Goal: Task Accomplishment & Management: Use online tool/utility

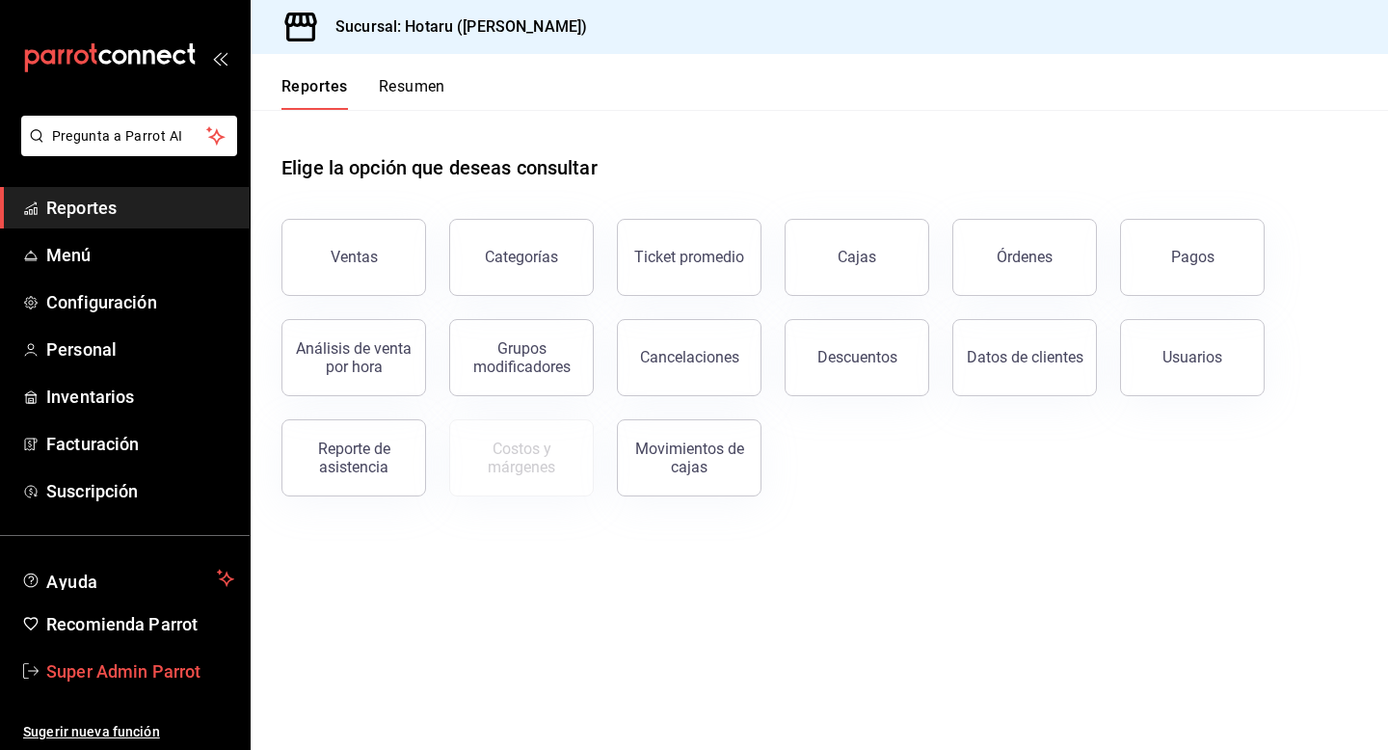
click at [142, 656] on link "Super Admin Parrot" at bounding box center [125, 671] width 250 height 41
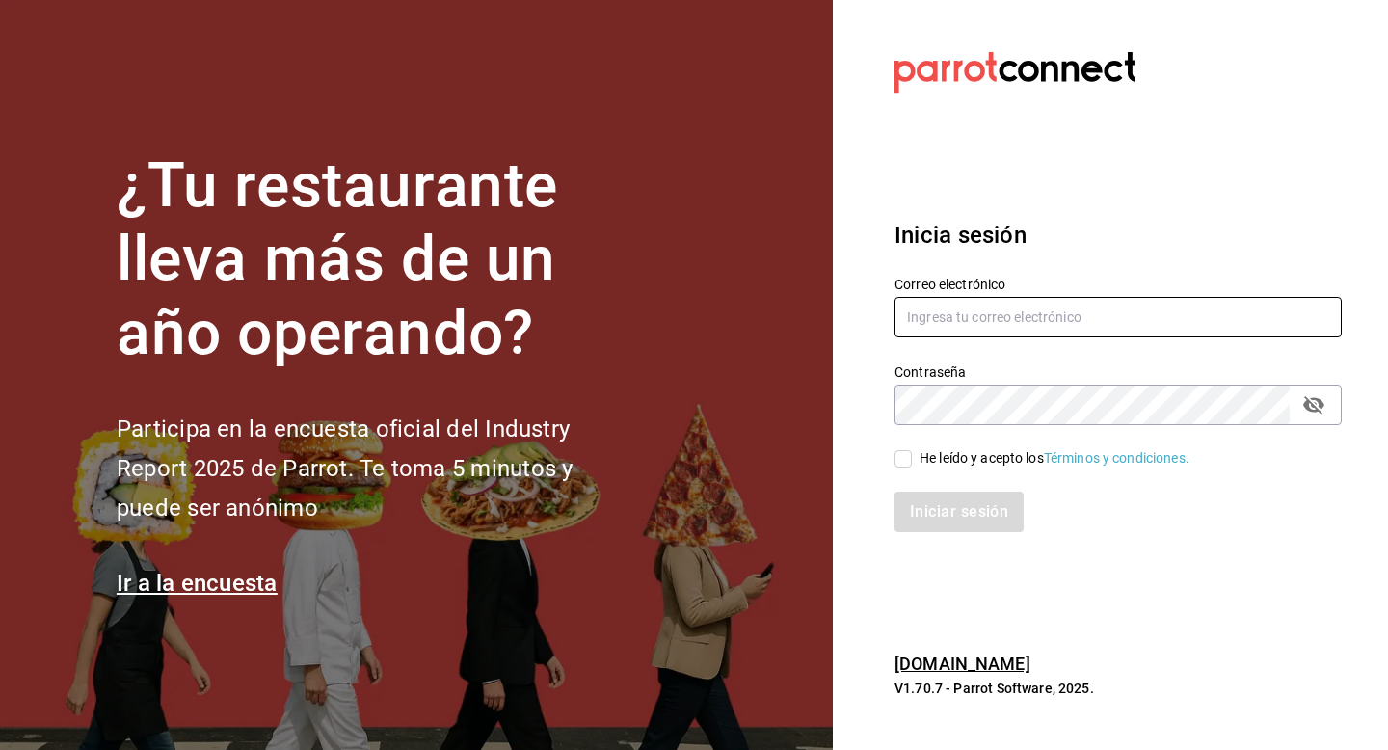
click at [978, 317] on input "text" at bounding box center [1118, 317] width 447 height 40
paste input "sushizone@lapaz.com"
type input "sushizone@lapaz.com"
click at [918, 464] on span "He leído y acepto los Términos y condiciones." at bounding box center [1051, 458] width 278 height 20
click at [912, 464] on input "He leído y acepto los Términos y condiciones." at bounding box center [903, 458] width 17 height 17
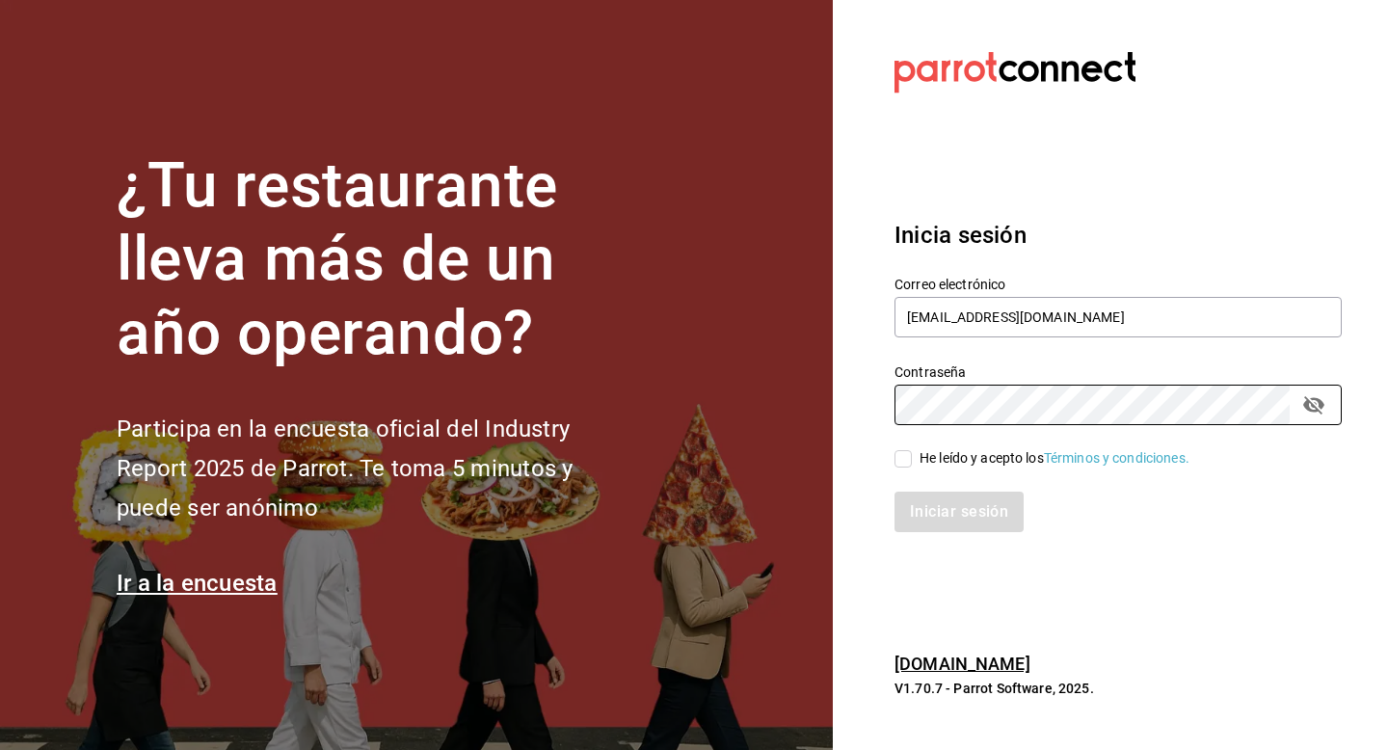
checkbox input "true"
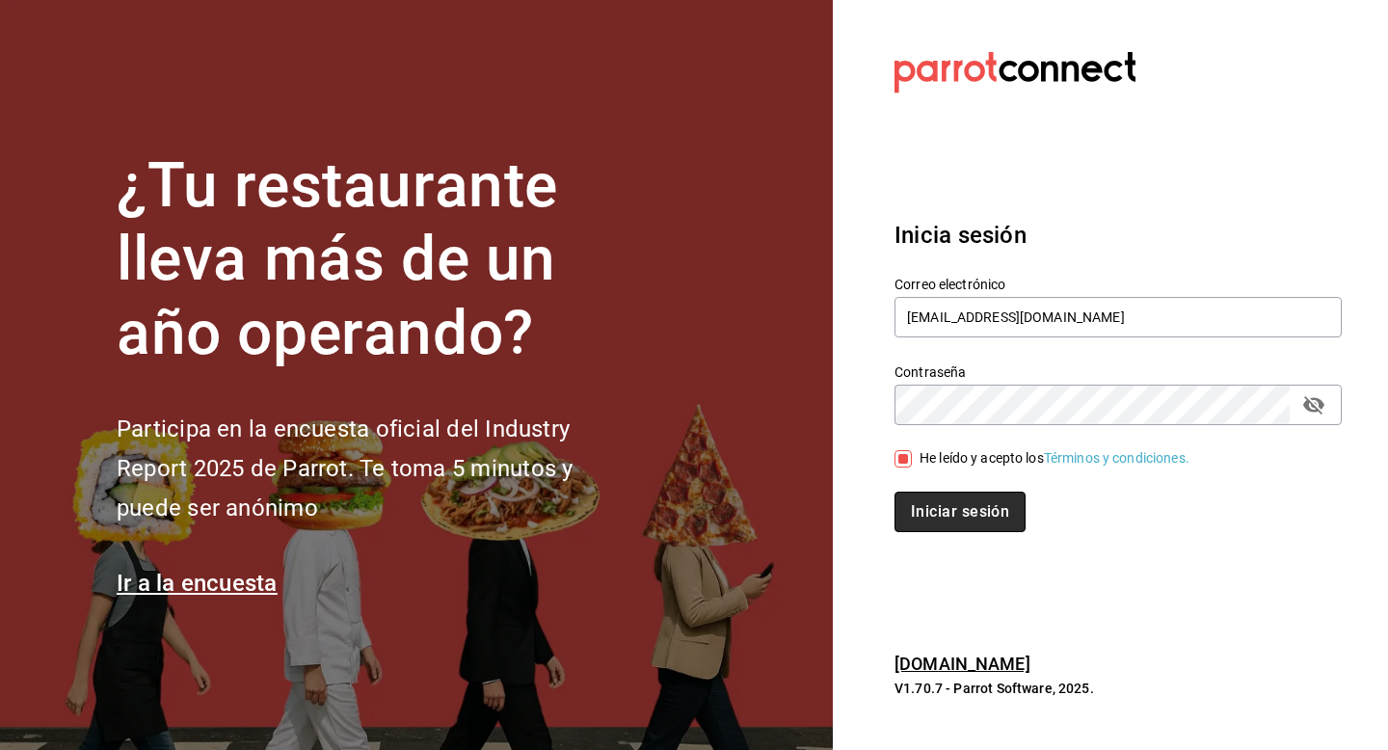
click at [918, 504] on button "Iniciar sesión" at bounding box center [960, 512] width 131 height 40
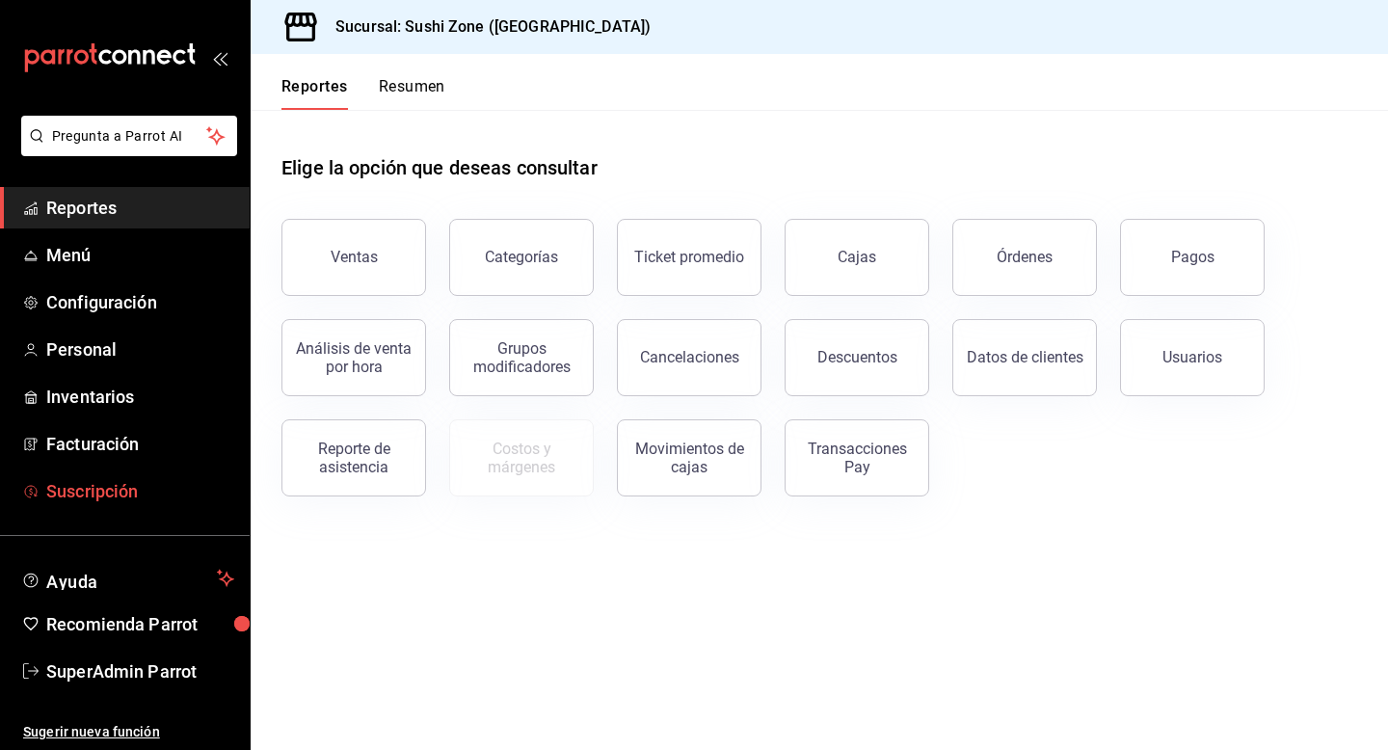
click at [108, 490] on span "Suscripción" at bounding box center [140, 491] width 188 height 26
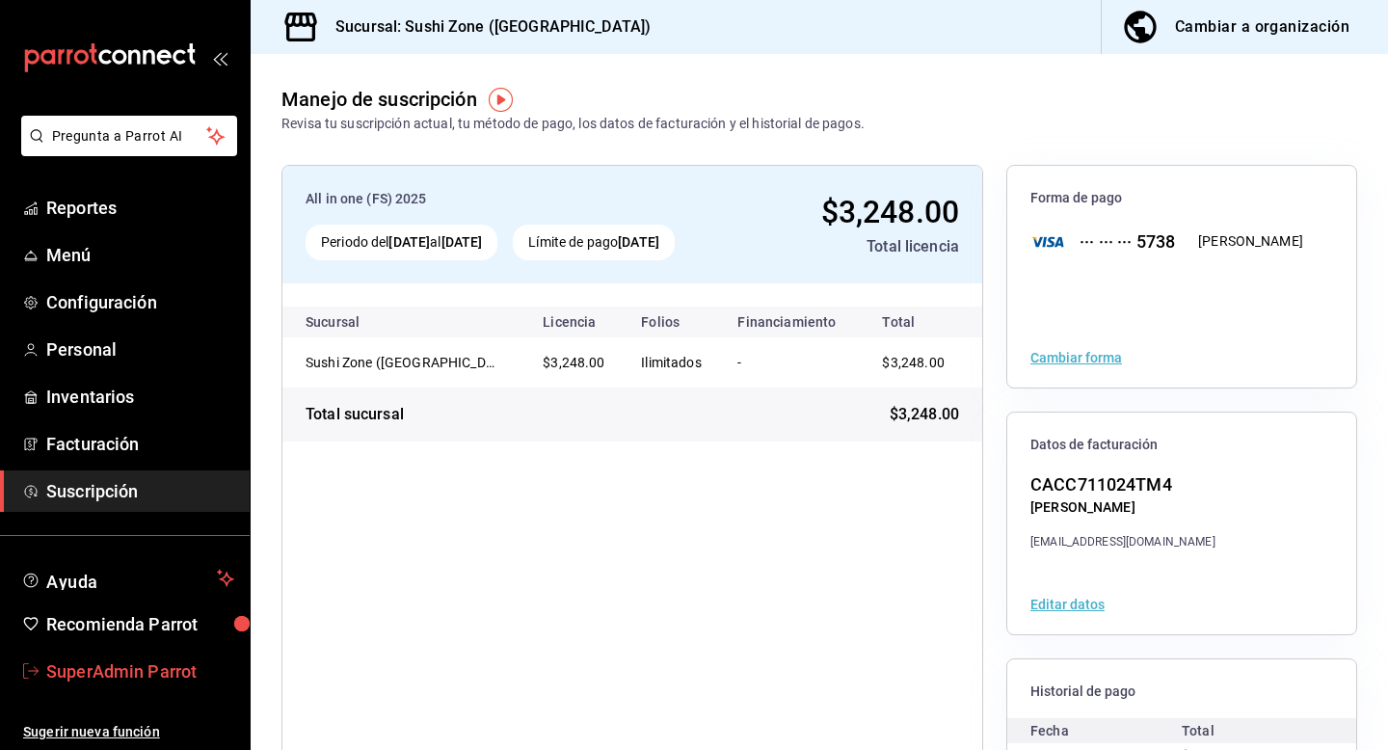
click at [122, 675] on span "SuperAdmin Parrot" at bounding box center [140, 672] width 188 height 26
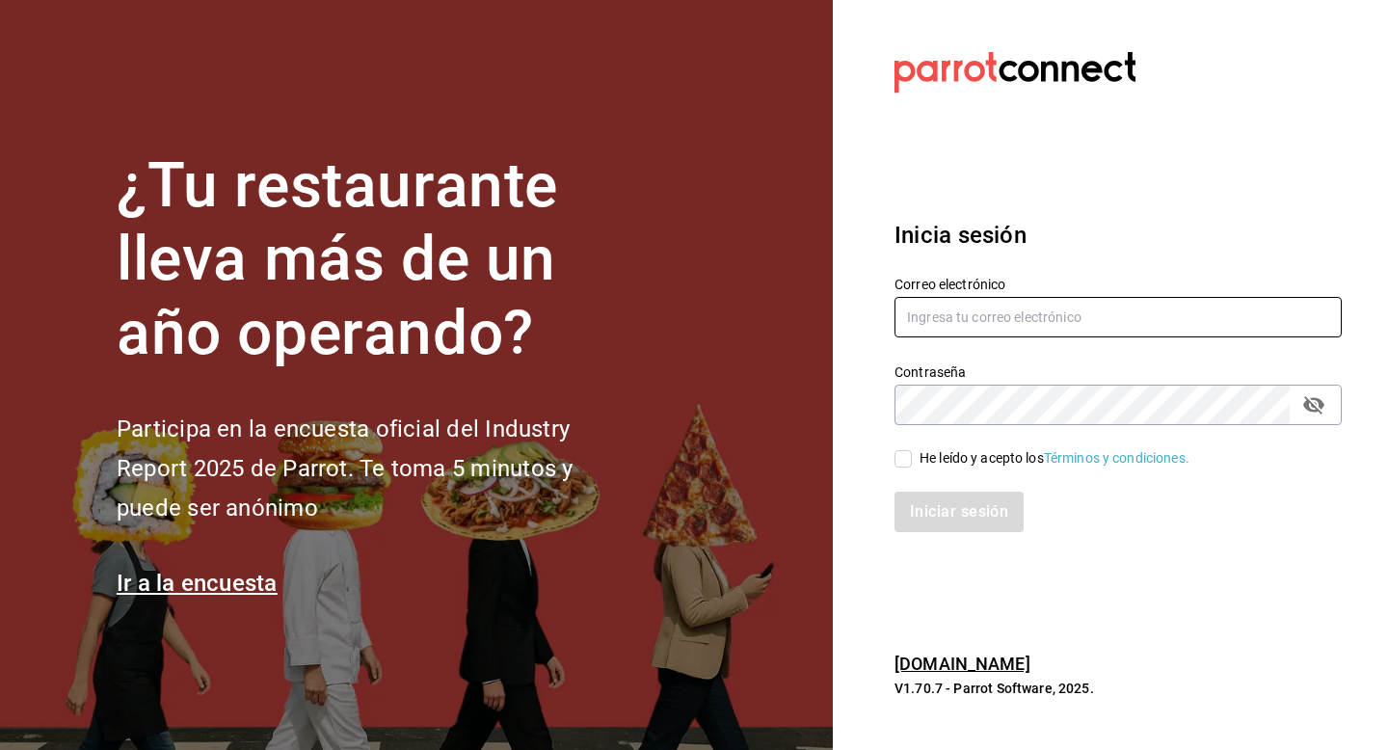
drag, startPoint x: 958, startPoint y: 313, endPoint x: 958, endPoint y: 252, distance: 61.7
click at [958, 313] on input "text" at bounding box center [1118, 317] width 447 height 40
type input "ryoshi@costeno.com"
click at [900, 468] on label "He leído y acepto los Términos y condiciones." at bounding box center [1042, 458] width 295 height 20
click at [900, 468] on input "He leído y acepto los Términos y condiciones." at bounding box center [903, 458] width 17 height 17
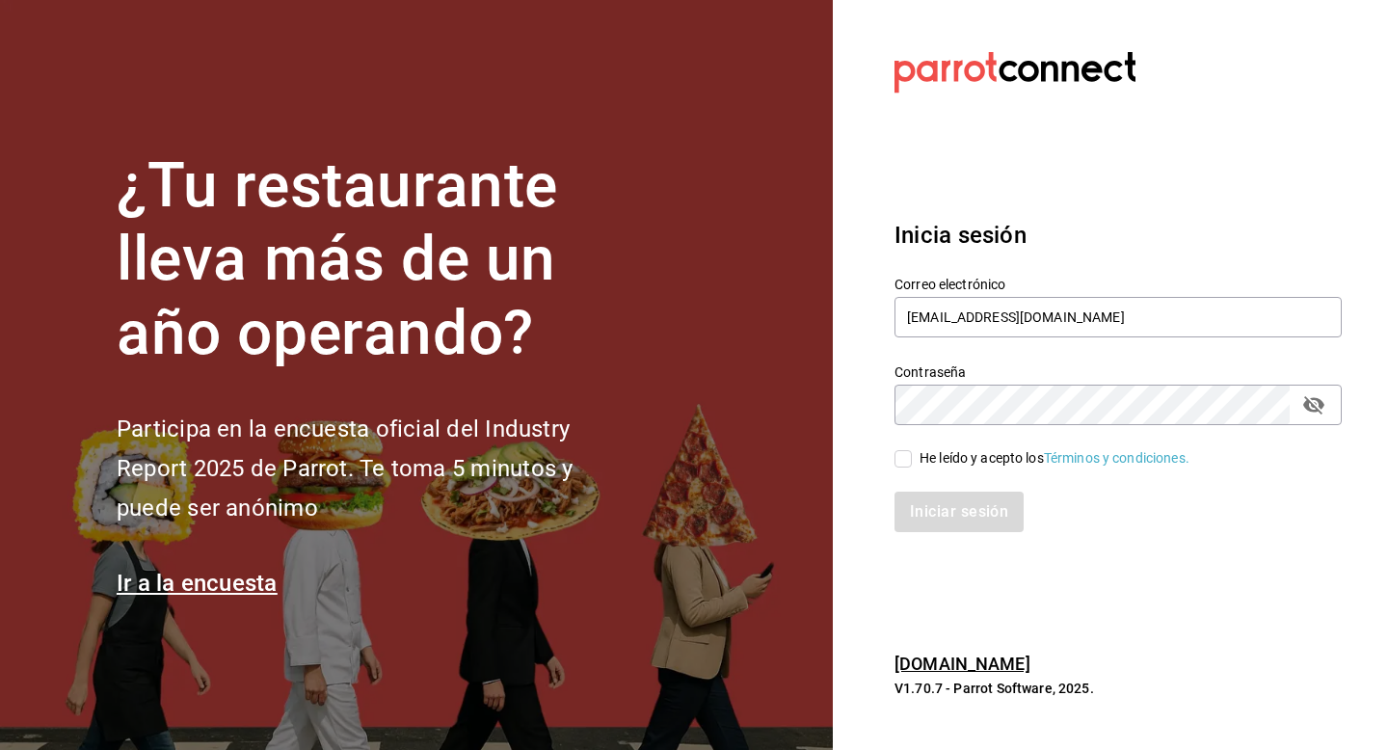
checkbox input "true"
click at [938, 520] on button "Iniciar sesión" at bounding box center [960, 512] width 131 height 40
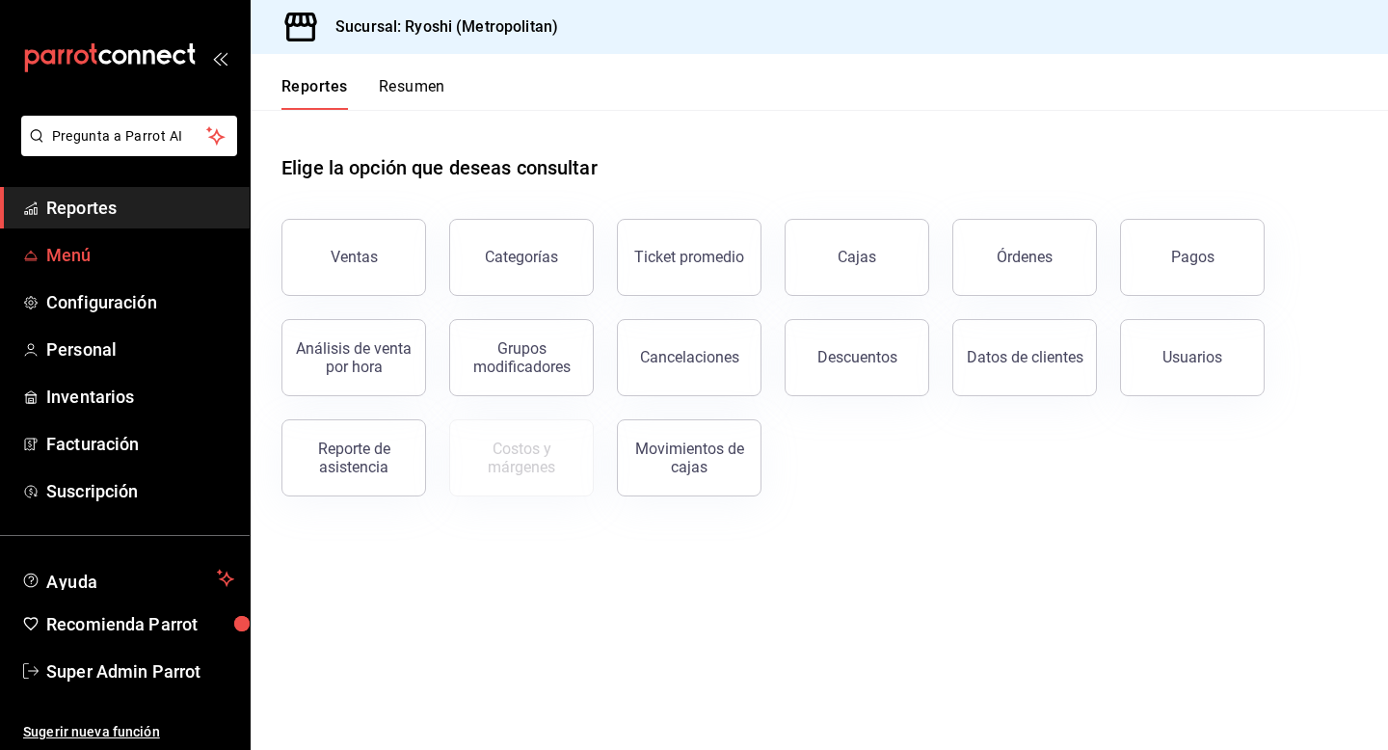
click at [62, 256] on span "Menú" at bounding box center [140, 255] width 188 height 26
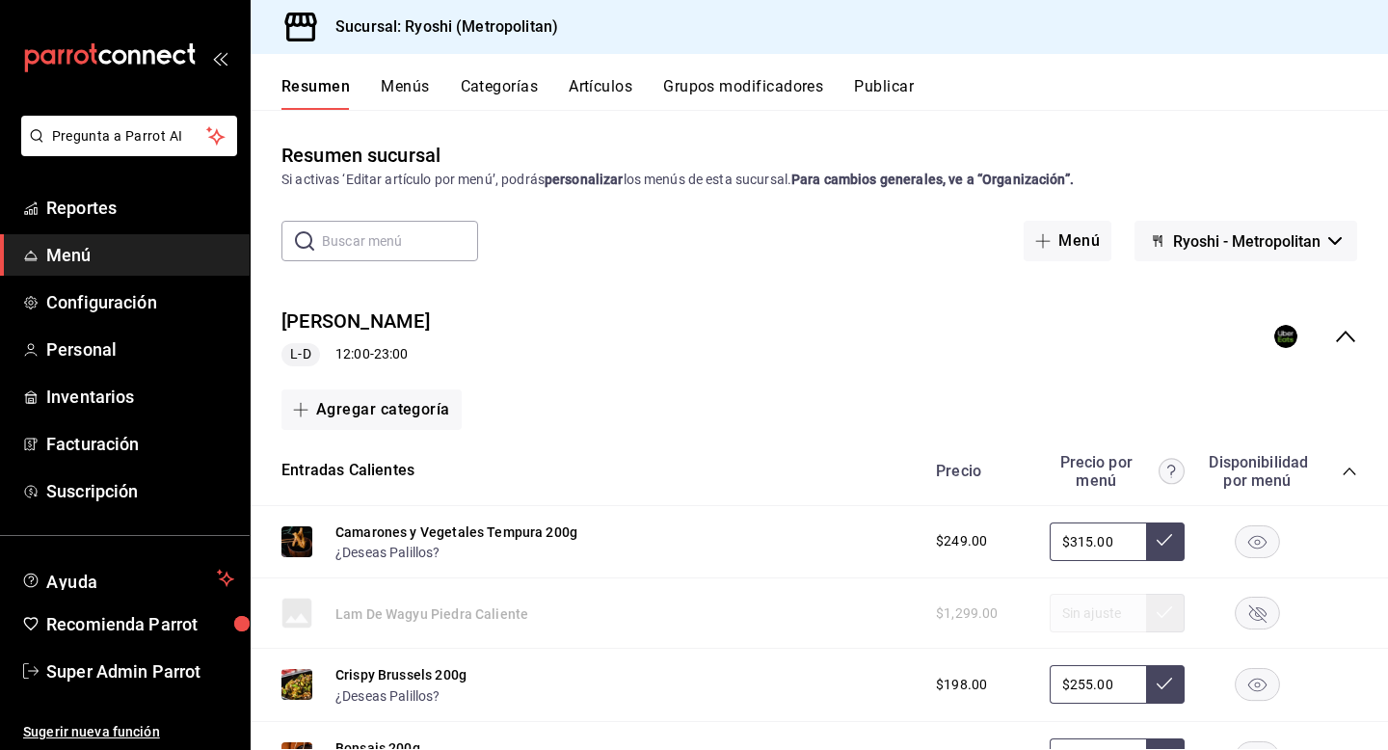
click at [1338, 336] on icon "collapse-menu-row" at bounding box center [1345, 336] width 23 height 23
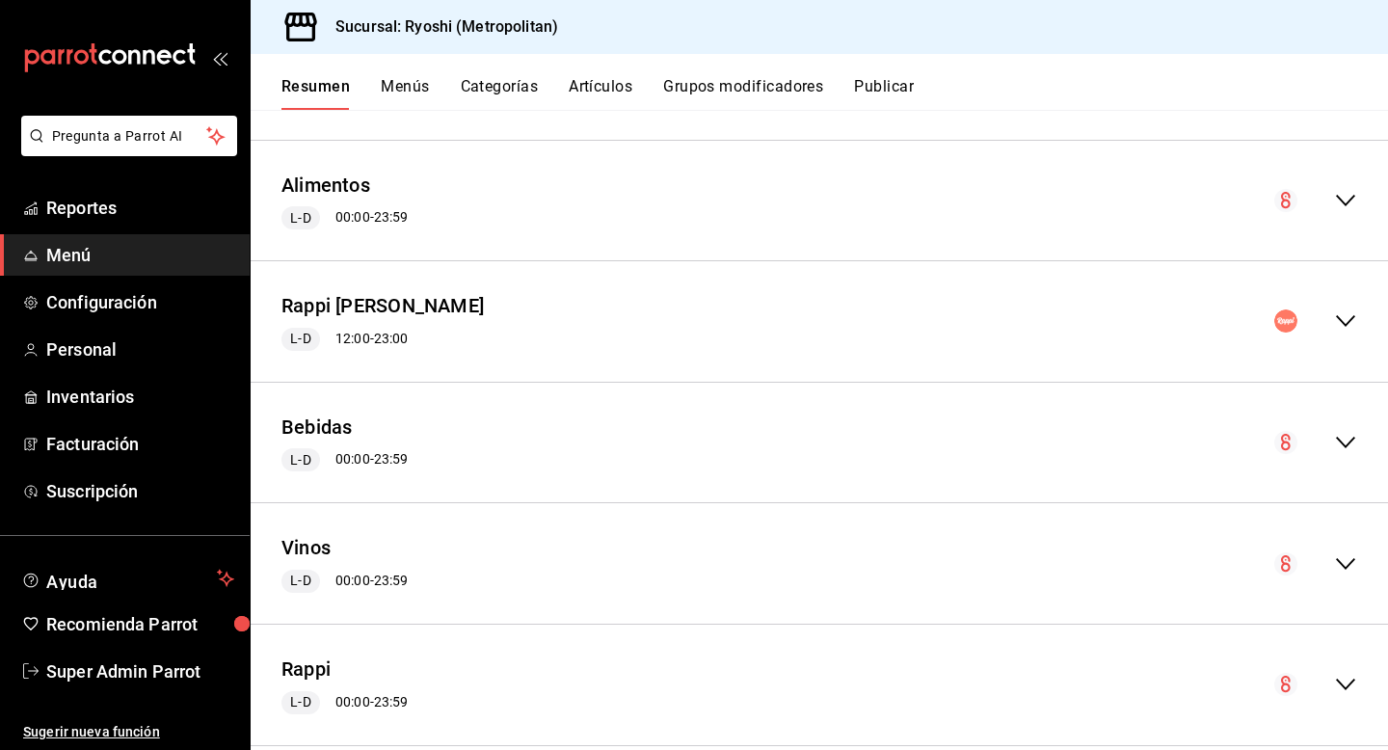
scroll to position [292, 0]
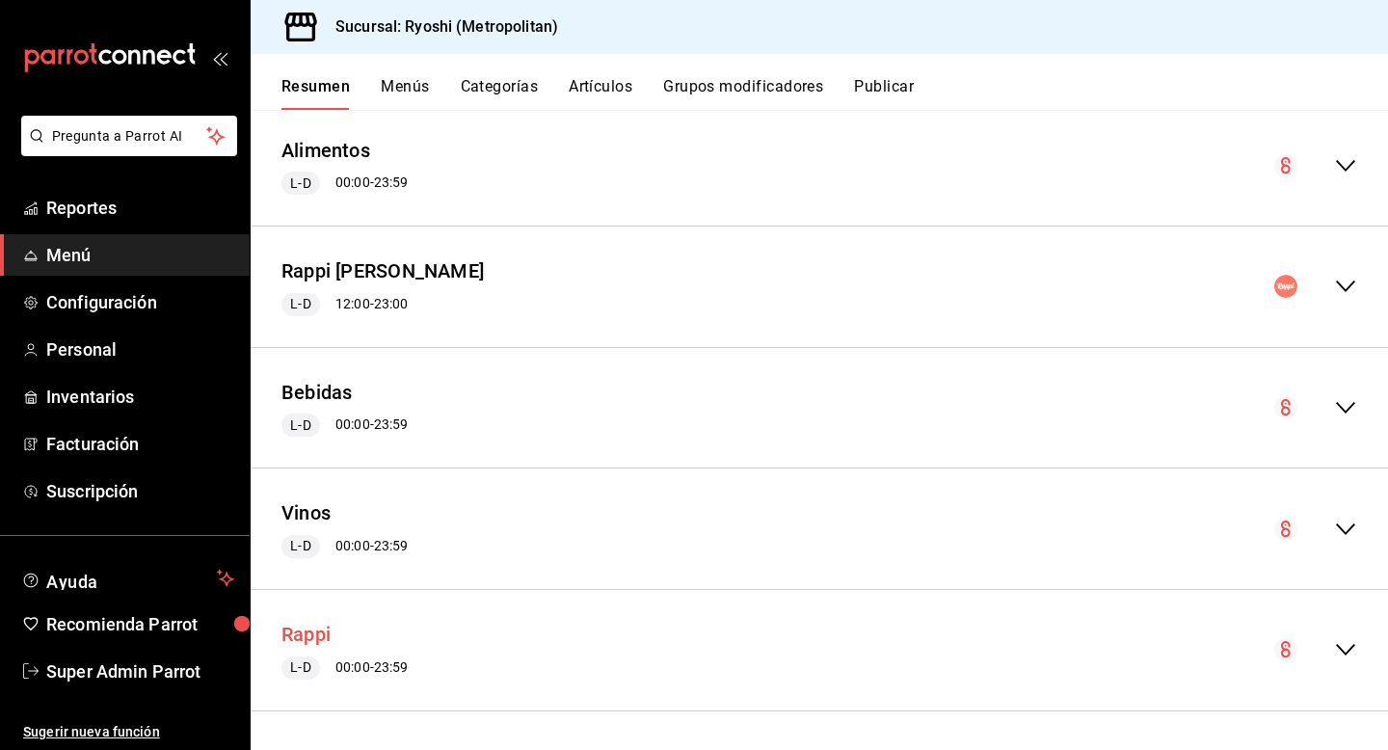
click at [307, 632] on button "Rappi" at bounding box center [306, 635] width 49 height 28
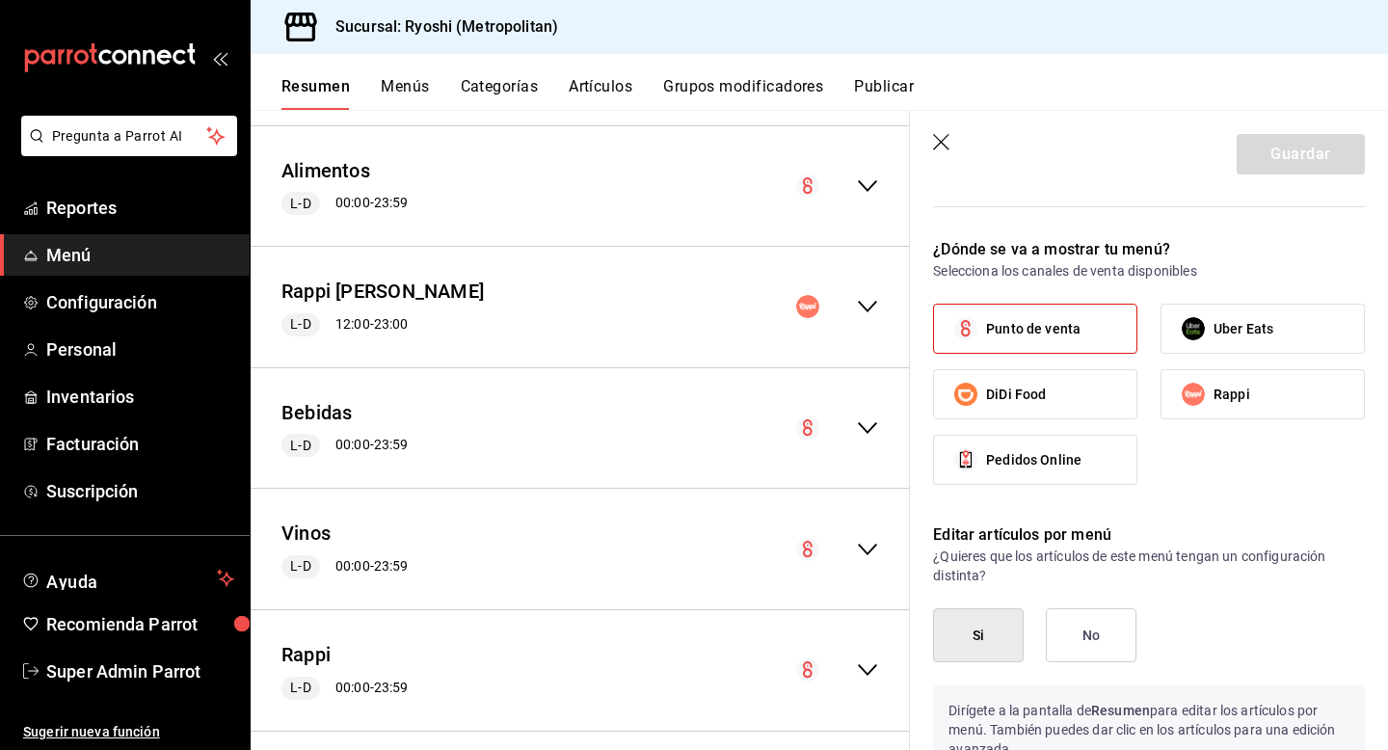
scroll to position [2959, 0]
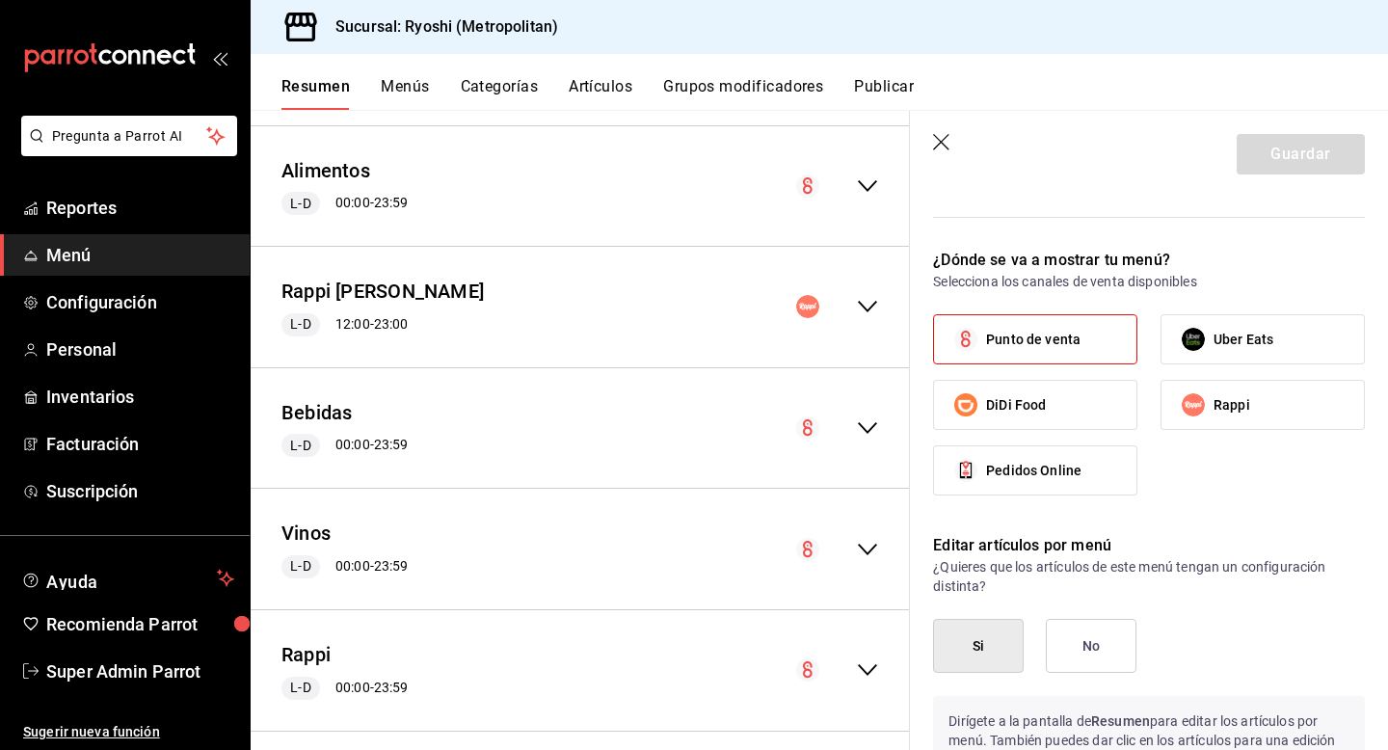
click at [1013, 336] on span "Punto de venta" at bounding box center [1033, 340] width 94 height 20
click at [986, 336] on input "Punto de venta" at bounding box center [966, 339] width 40 height 40
checkbox input "false"
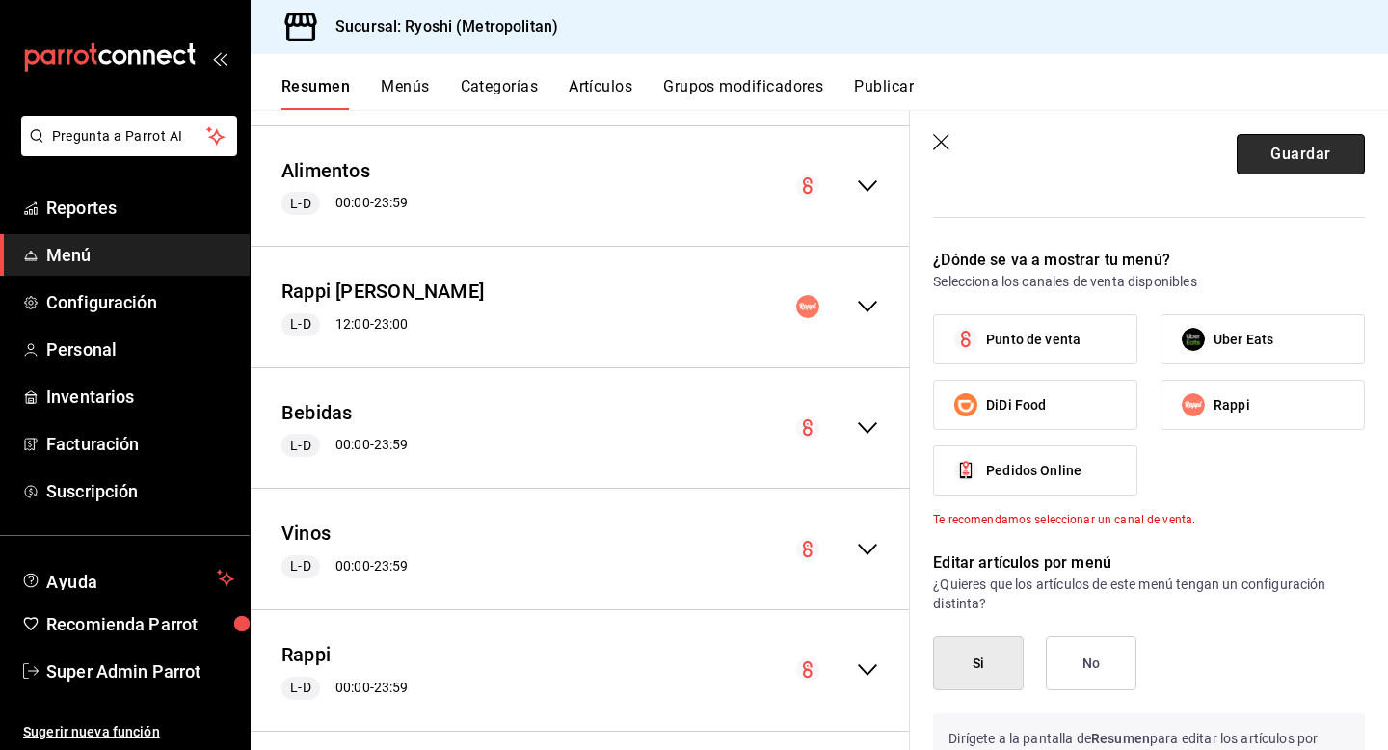
click at [1285, 147] on button "Guardar" at bounding box center [1301, 154] width 128 height 40
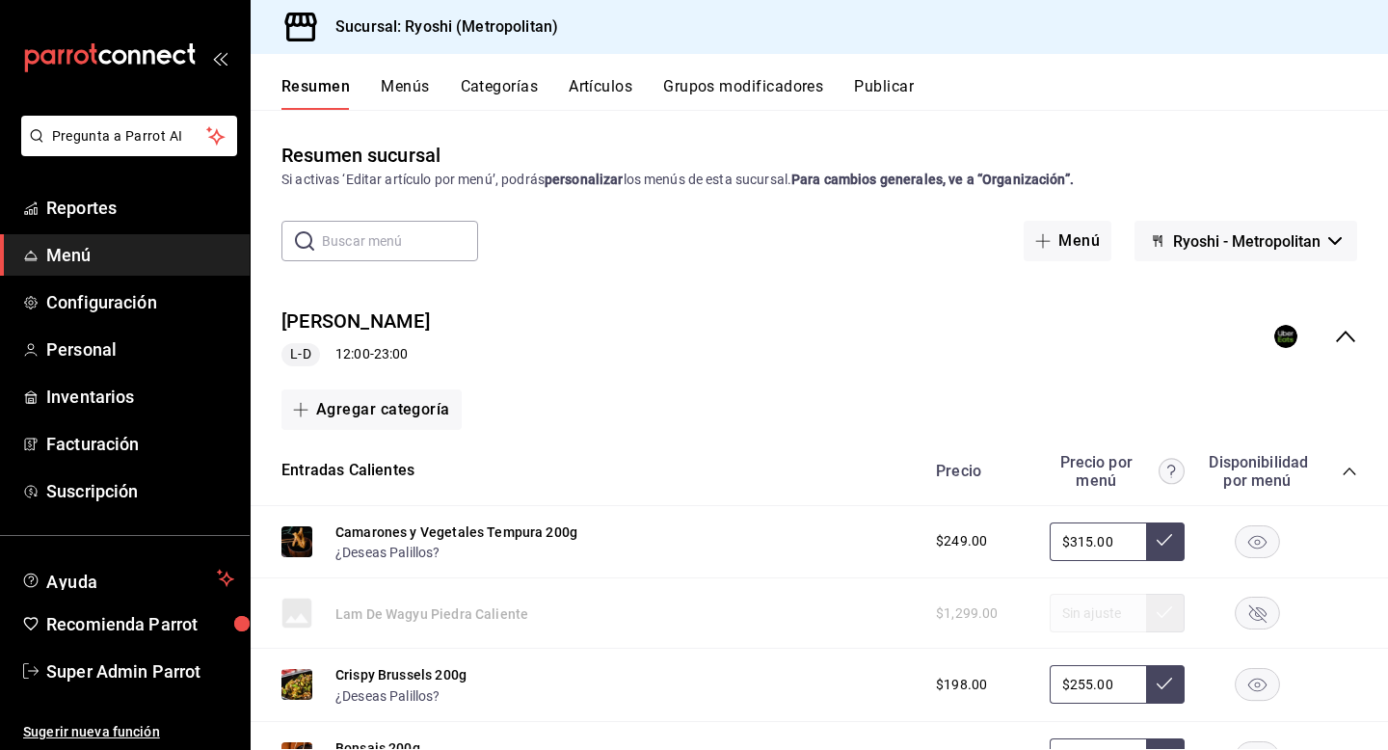
click at [893, 105] on button "Publicar" at bounding box center [884, 93] width 60 height 33
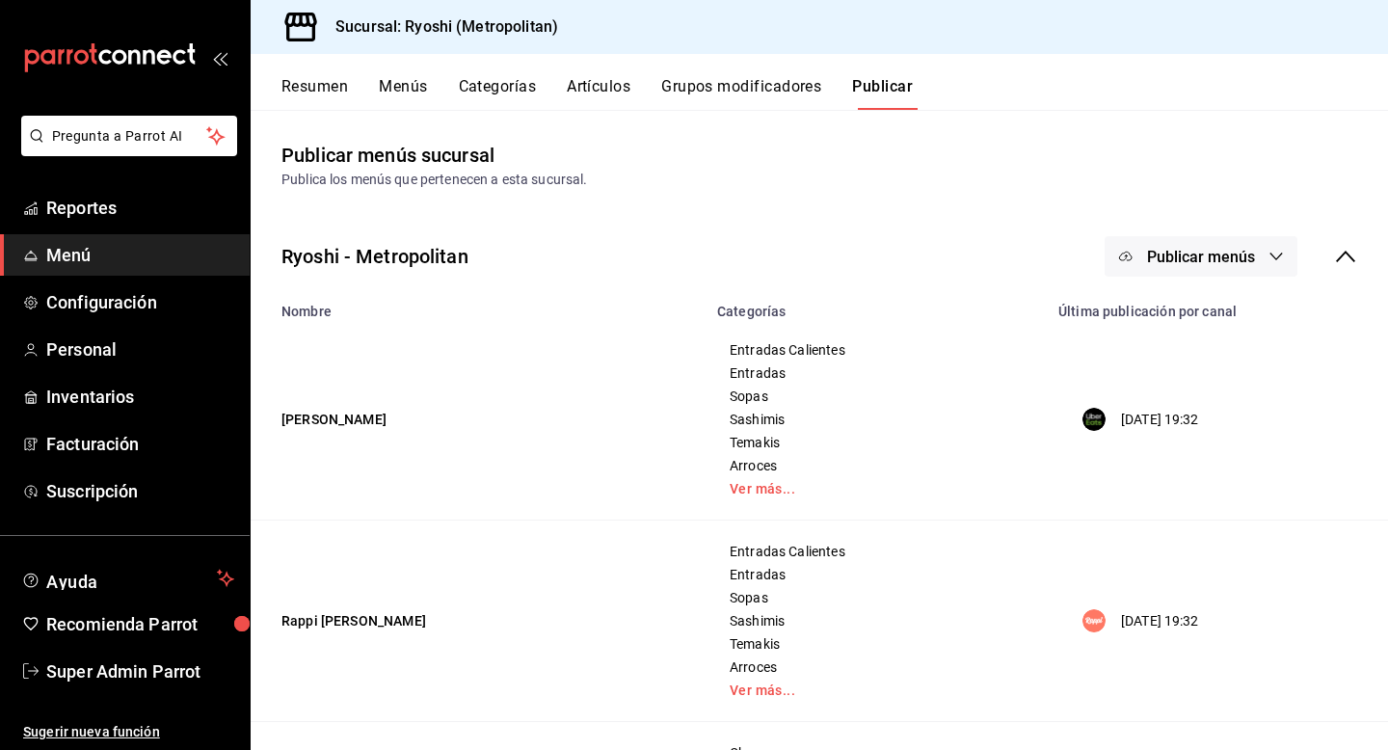
click at [1164, 251] on span "Publicar menús" at bounding box center [1201, 257] width 108 height 18
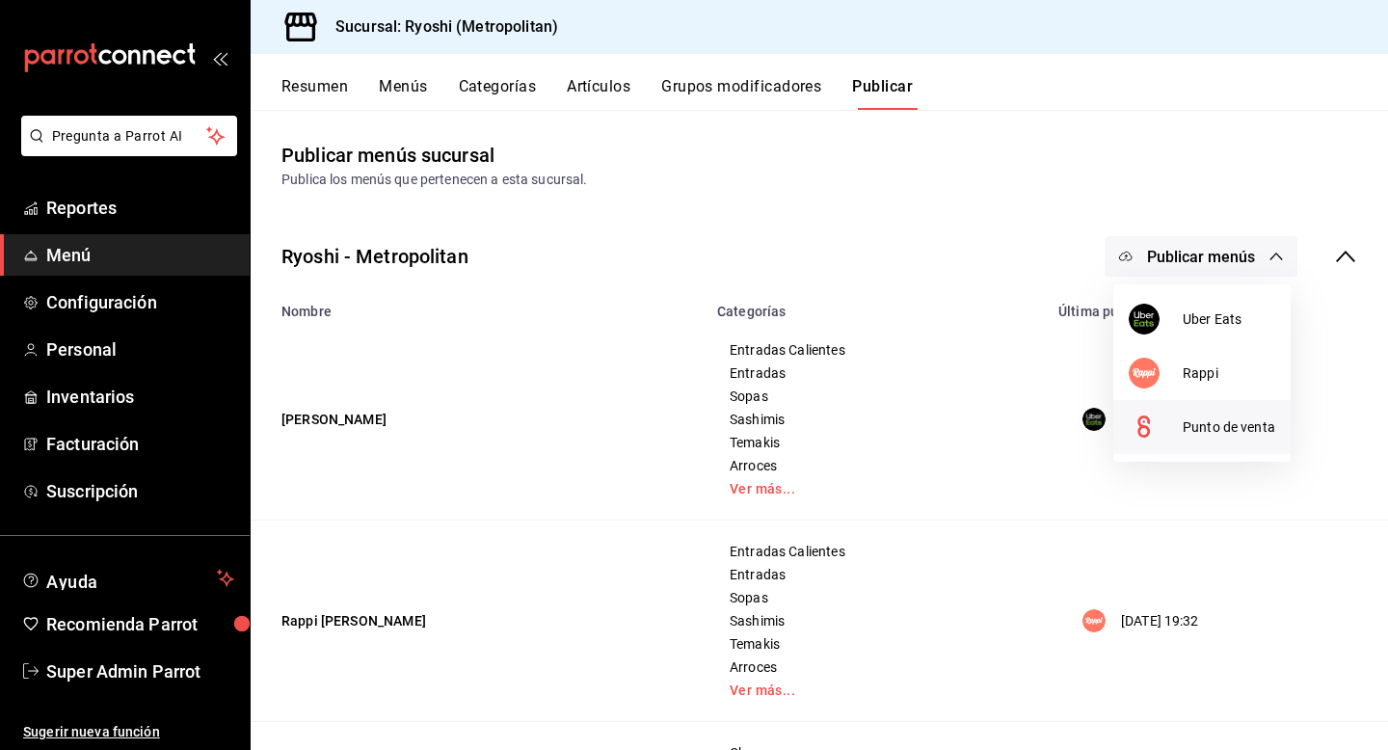
click at [1150, 414] on circle at bounding box center [1144, 427] width 31 height 31
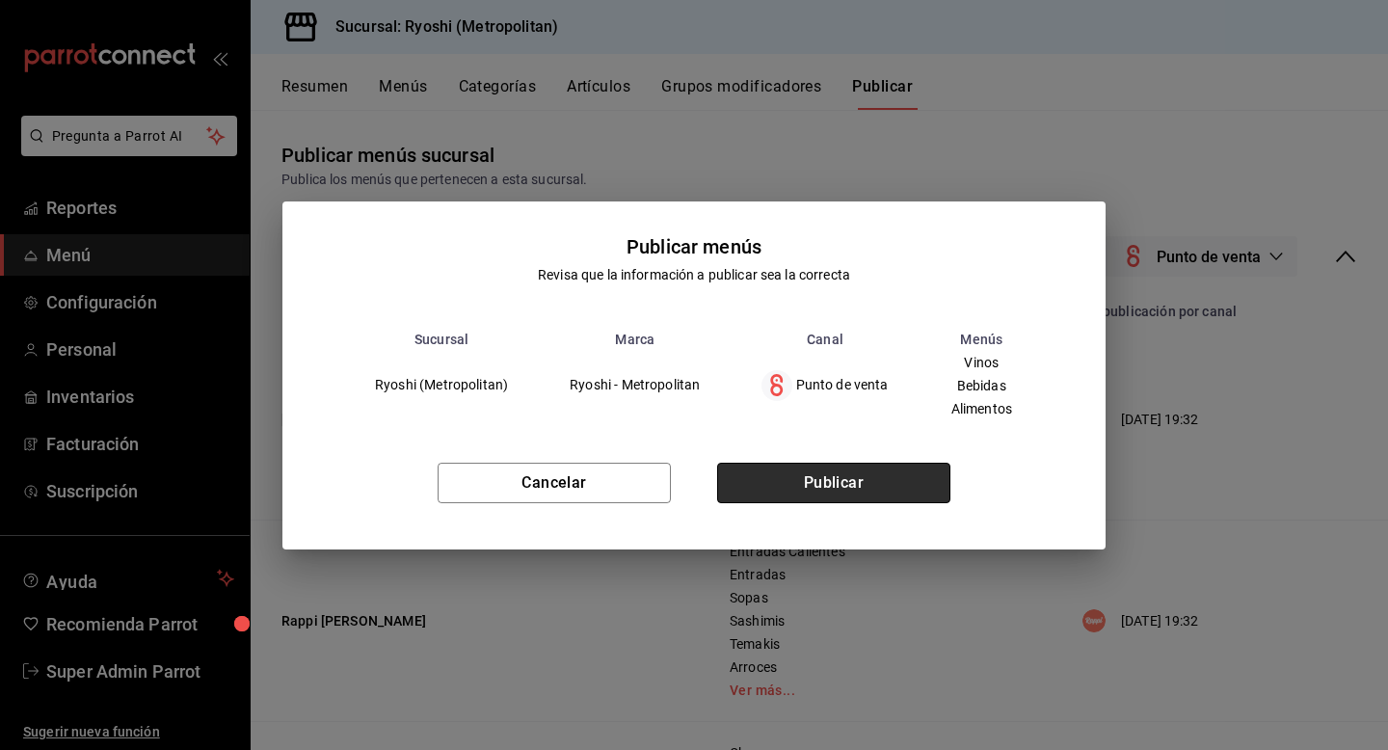
click at [865, 490] on button "Publicar" at bounding box center [833, 483] width 233 height 40
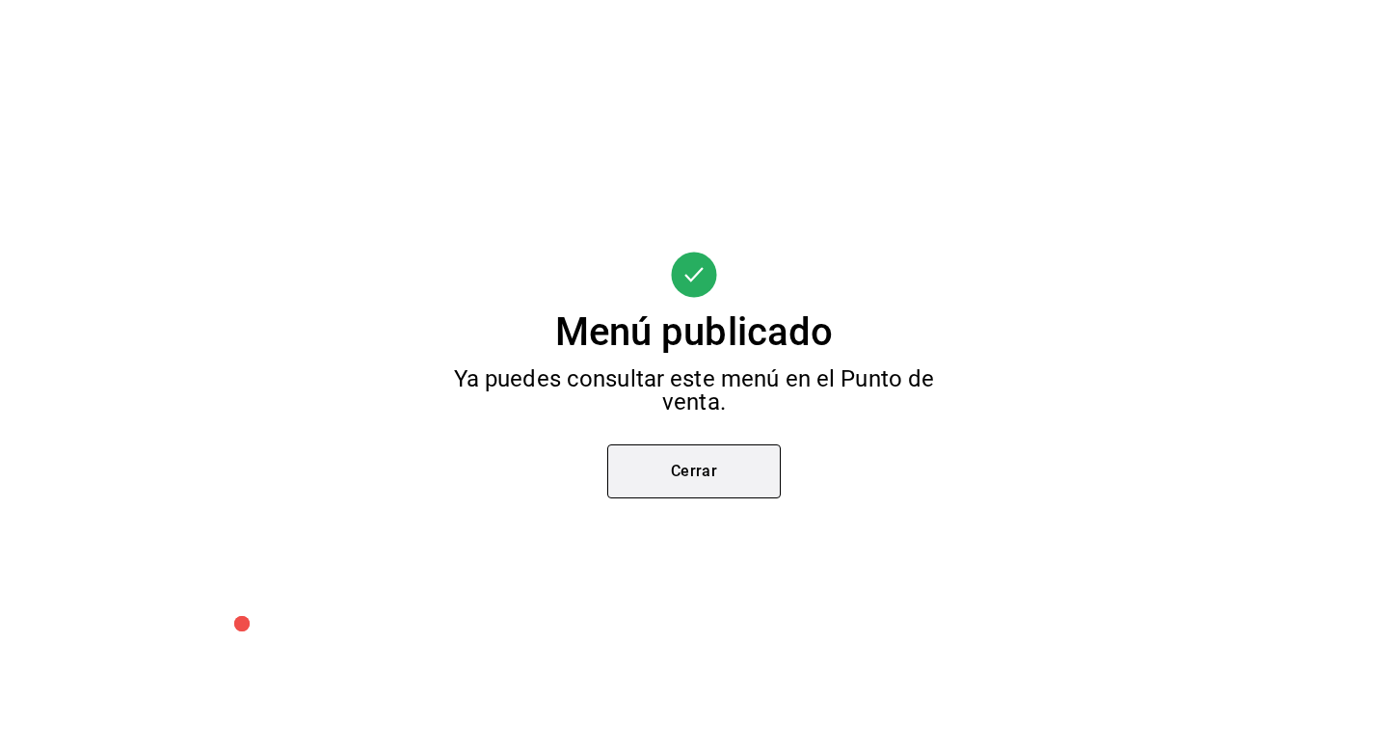
click at [742, 462] on button "Cerrar" at bounding box center [694, 471] width 174 height 54
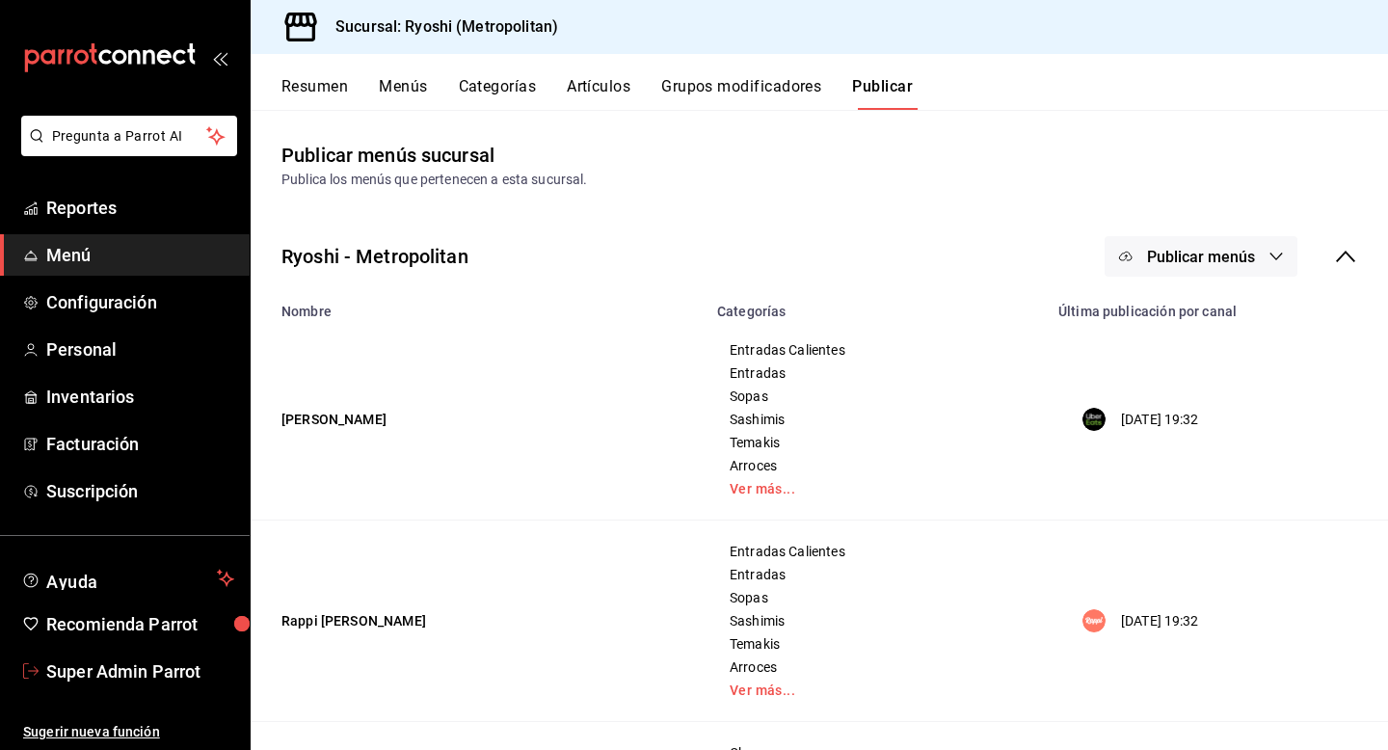
click at [138, 664] on span "Super Admin Parrot" at bounding box center [140, 672] width 188 height 26
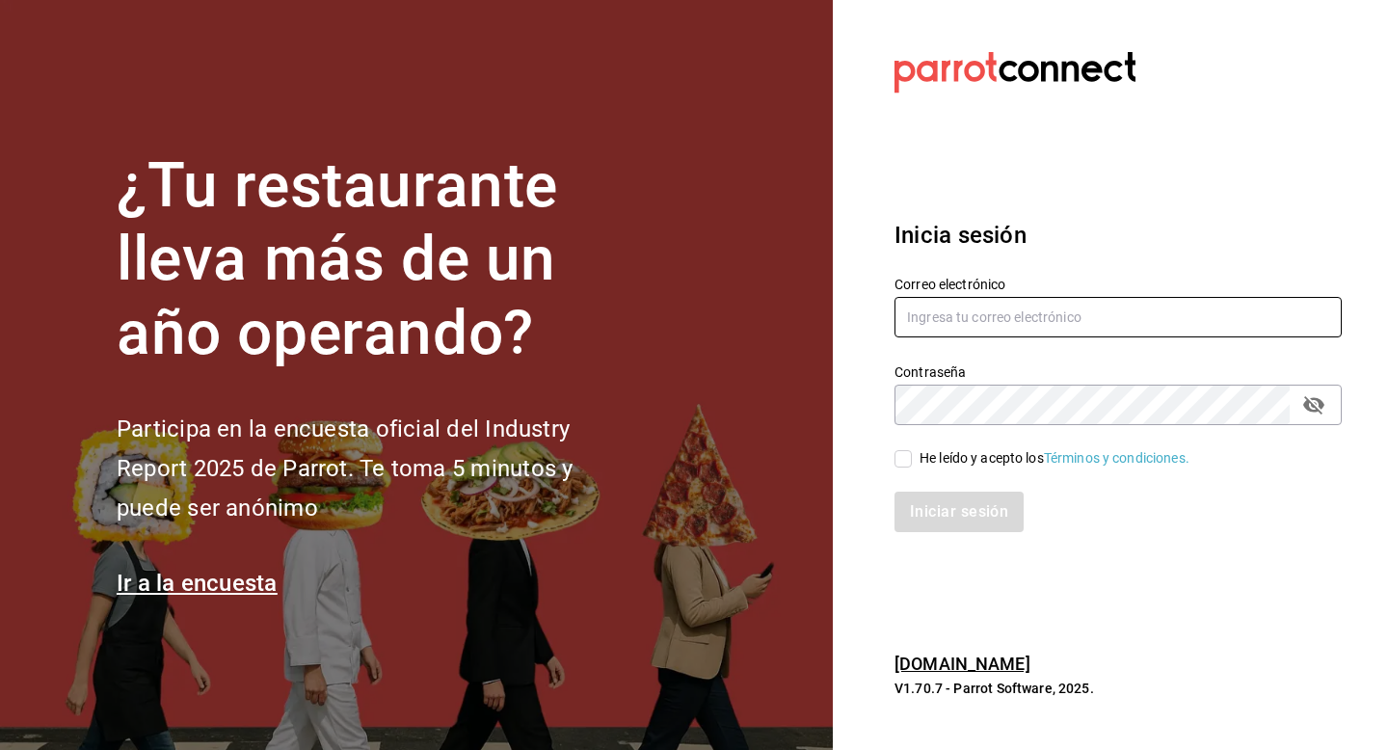
click at [983, 320] on input "text" at bounding box center [1118, 317] width 447 height 40
type input "hotaru@costeno.com"
click at [924, 445] on div "He leído y acepto los Términos y condiciones." at bounding box center [1107, 447] width 470 height 44
click at [924, 455] on div "He leído y acepto los Términos y condiciones." at bounding box center [1055, 458] width 270 height 20
click at [912, 455] on input "He leído y acepto los Términos y condiciones." at bounding box center [903, 458] width 17 height 17
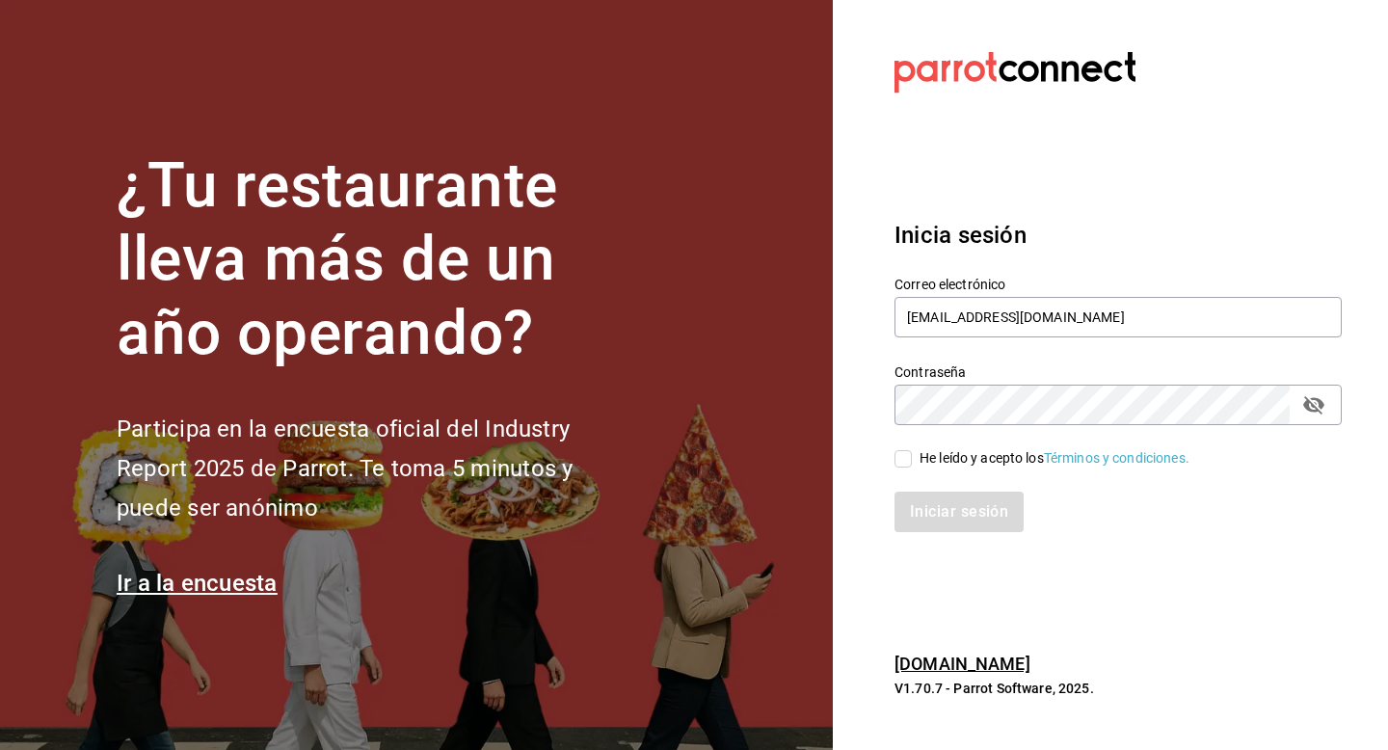
checkbox input "true"
click at [924, 512] on button "Iniciar sesión" at bounding box center [960, 512] width 131 height 40
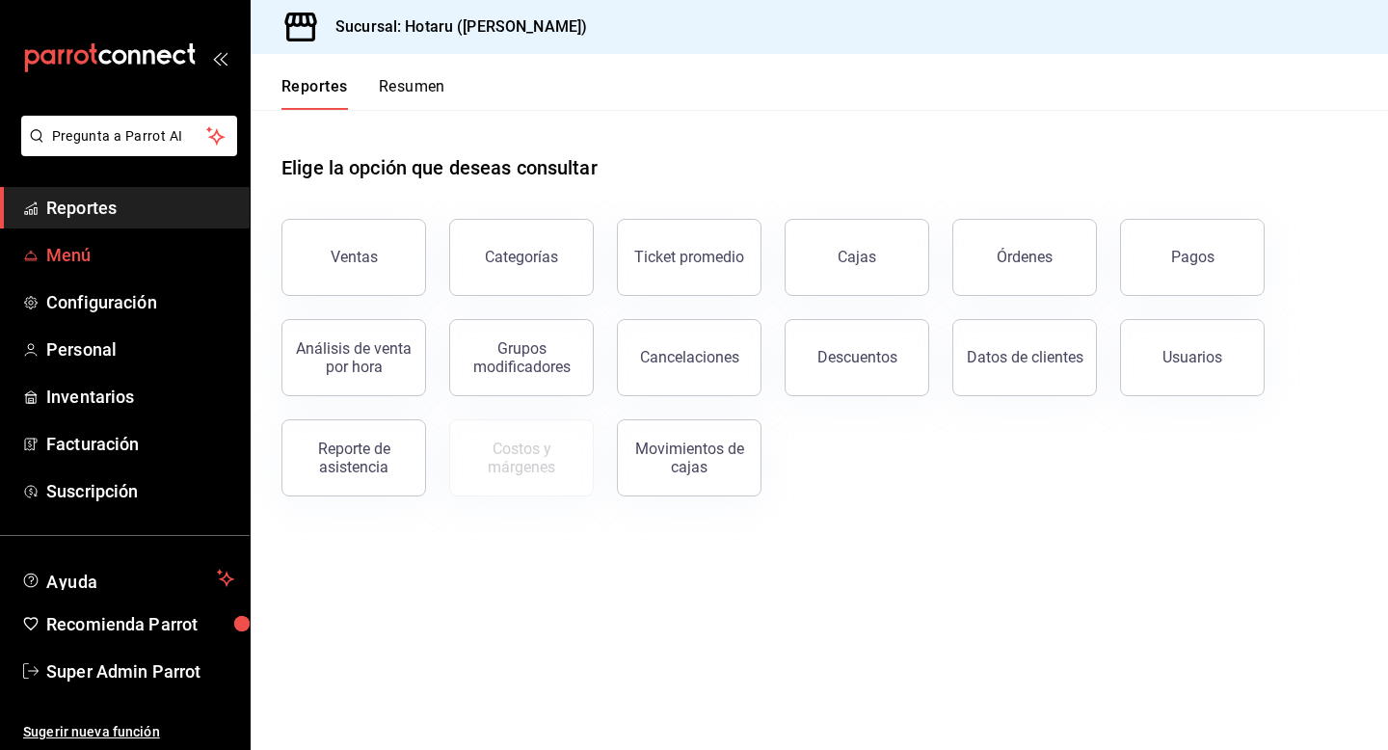
click at [51, 258] on span "Menú" at bounding box center [140, 255] width 188 height 26
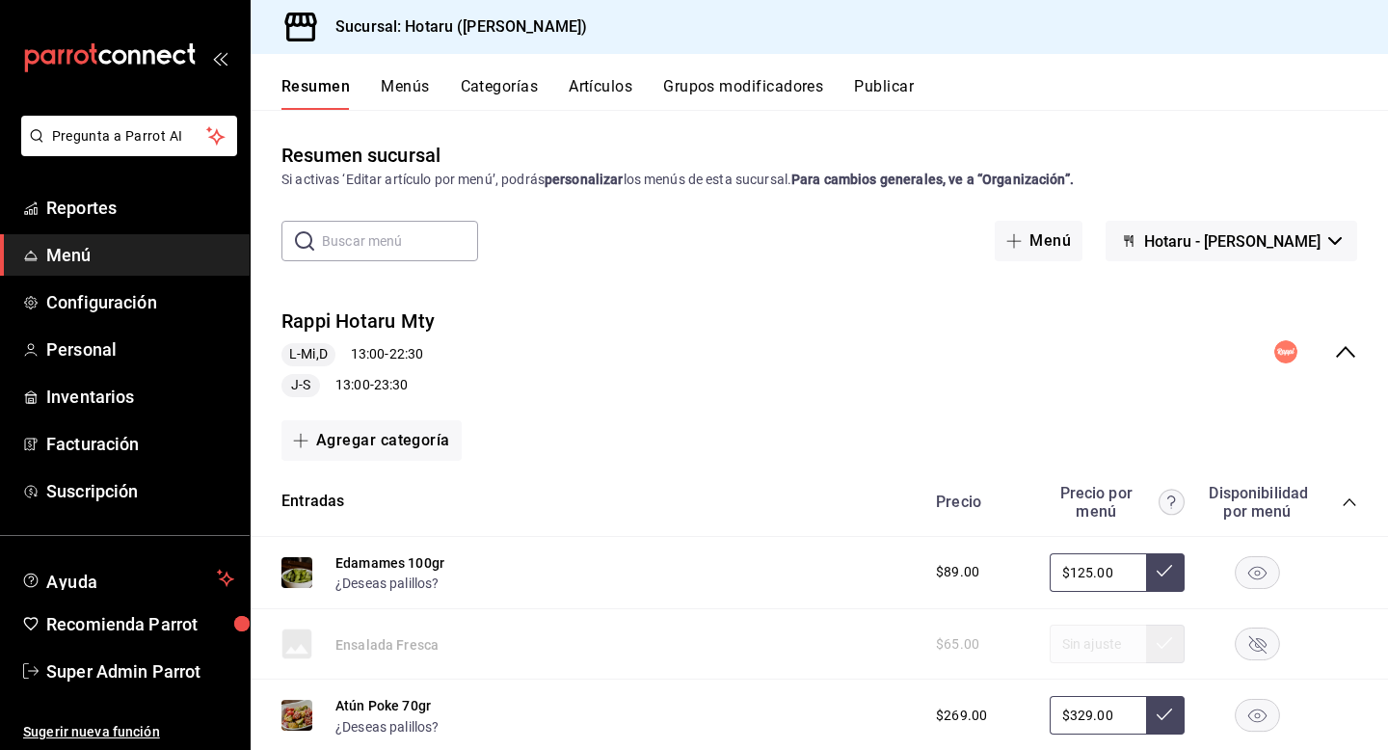
click at [1347, 344] on icon "collapse-menu-row" at bounding box center [1345, 351] width 23 height 23
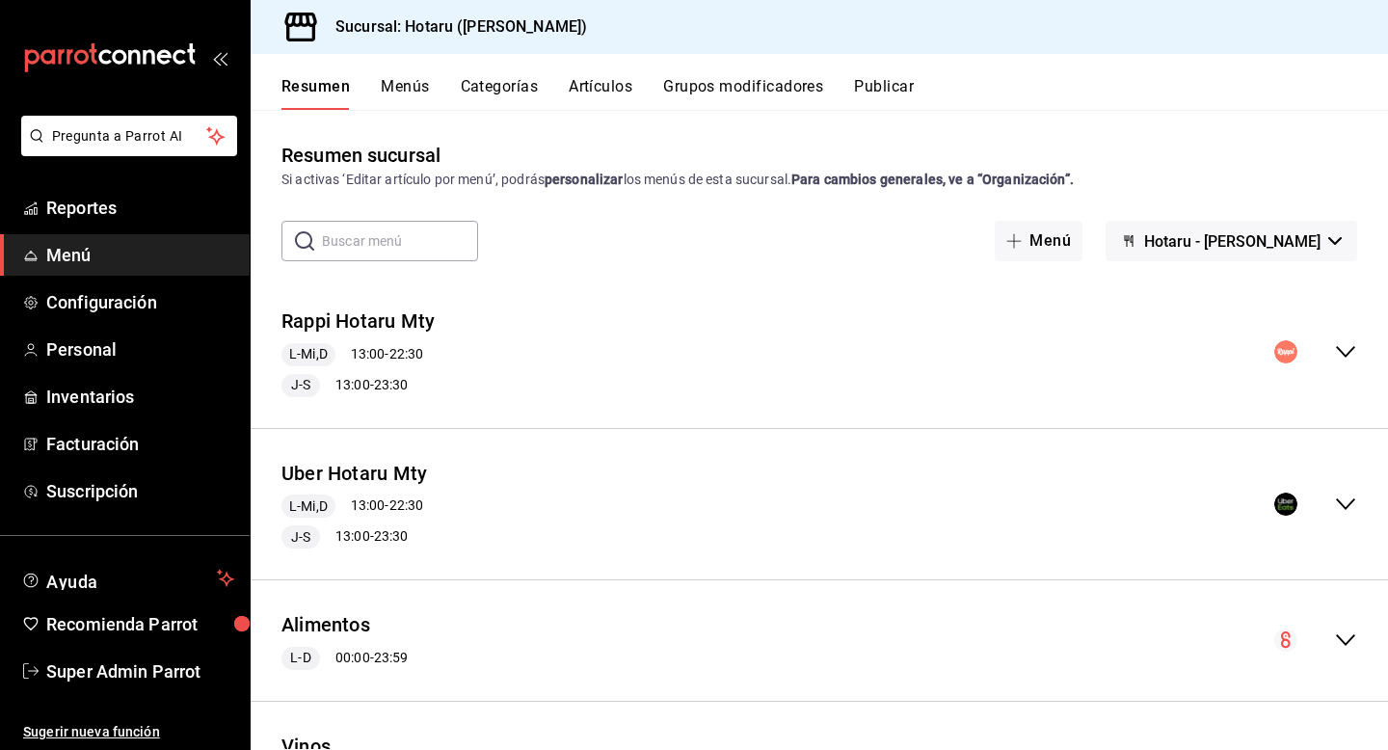
click at [893, 82] on button "Publicar" at bounding box center [884, 93] width 60 height 33
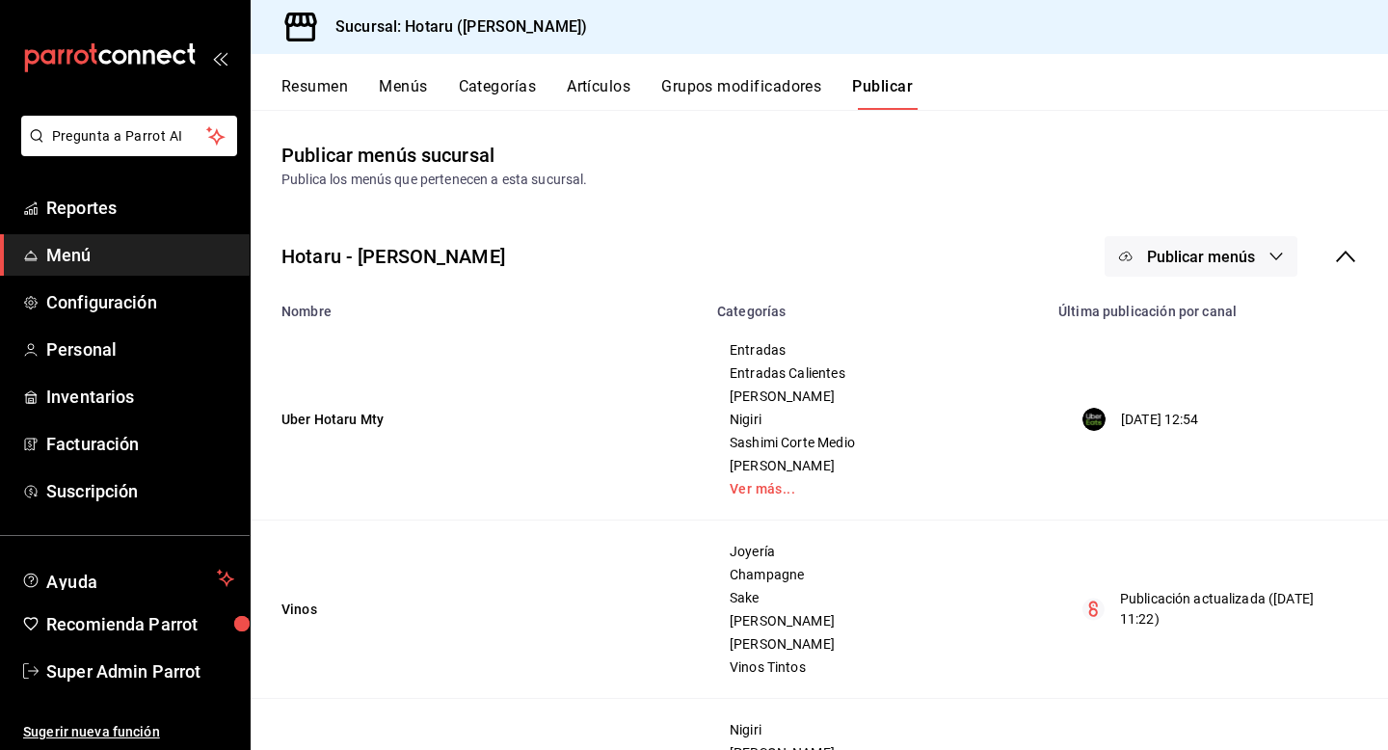
click at [1200, 258] on span "Publicar menús" at bounding box center [1201, 257] width 108 height 18
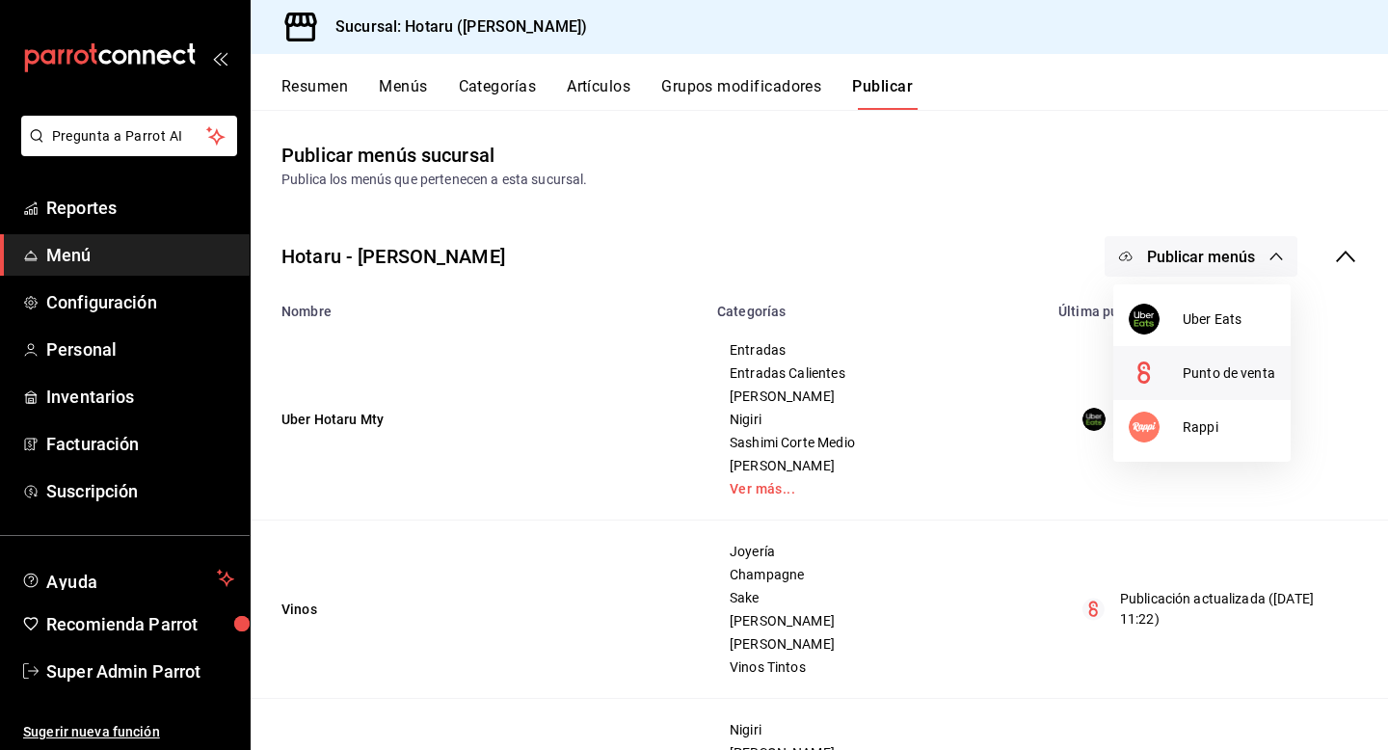
click at [1176, 374] on div at bounding box center [1156, 373] width 54 height 31
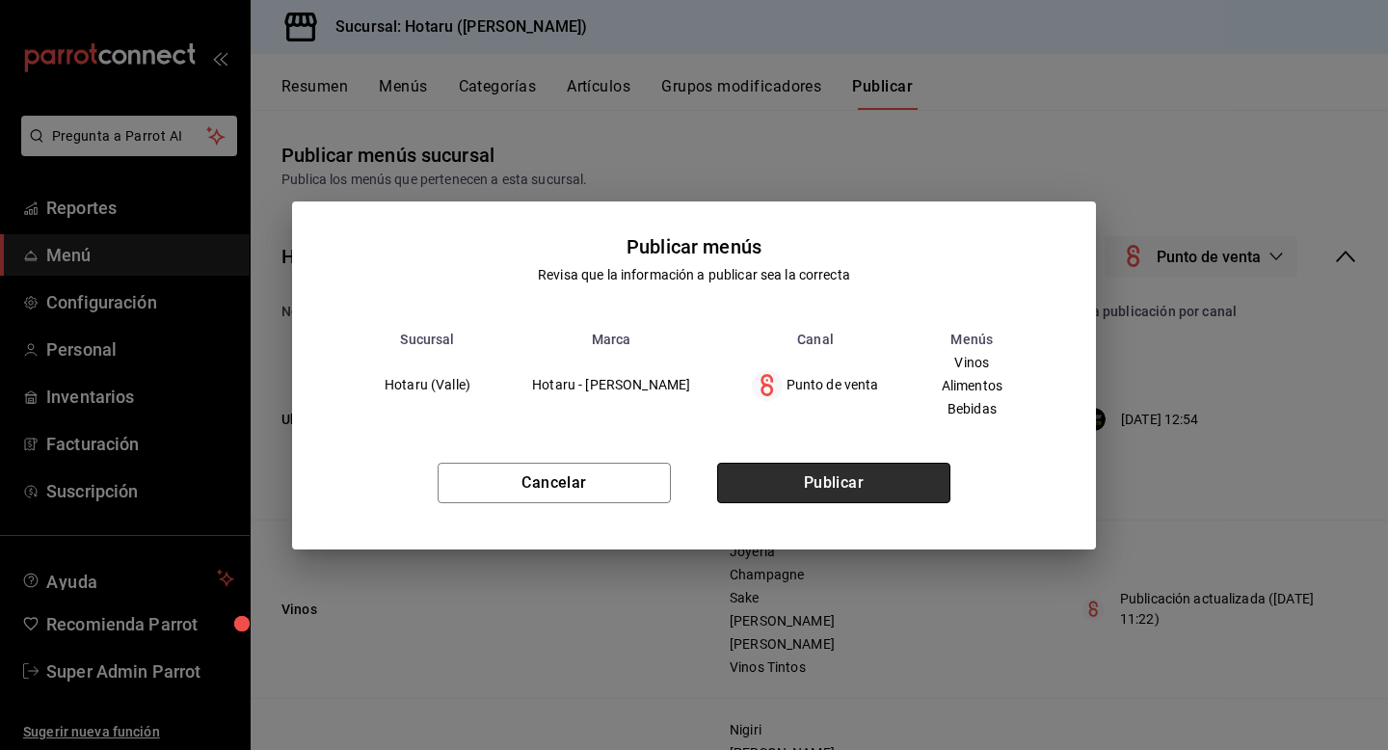
click at [882, 476] on button "Publicar" at bounding box center [833, 483] width 233 height 40
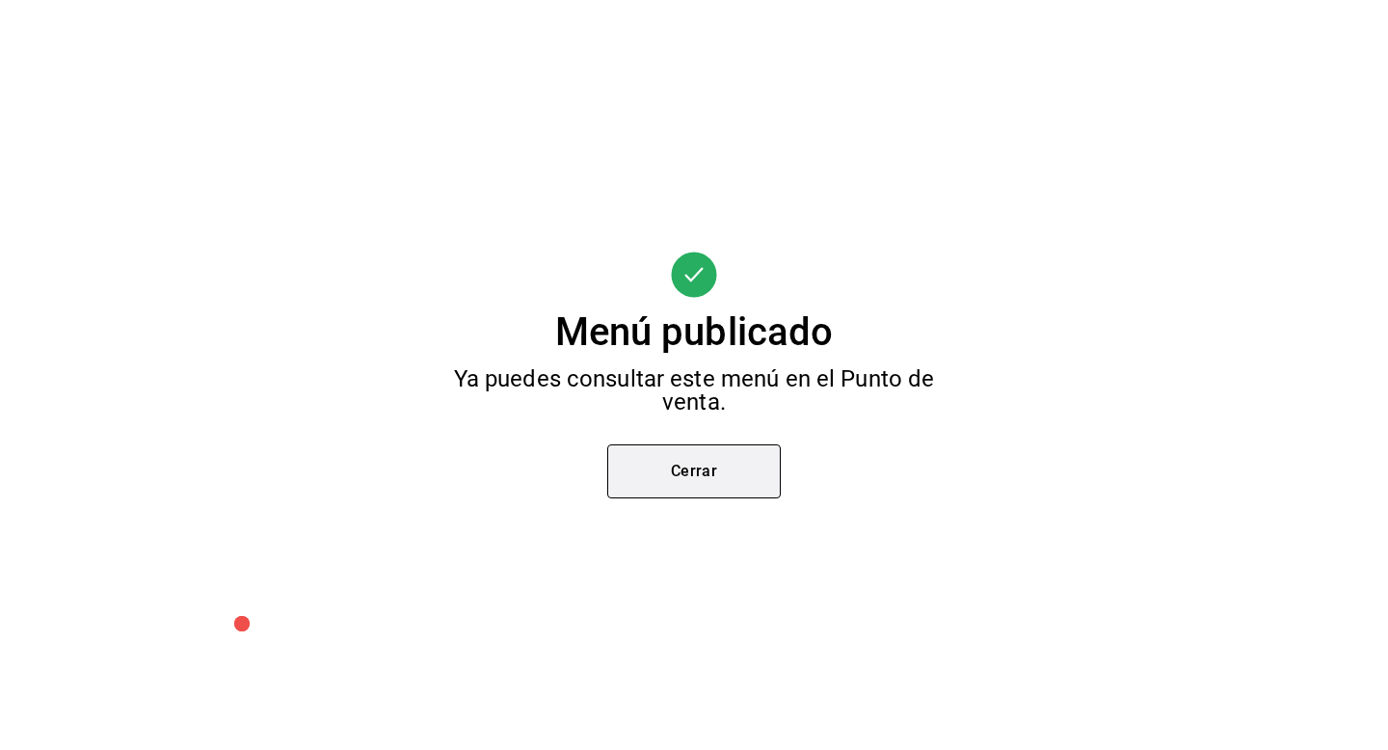
click at [758, 458] on button "Cerrar" at bounding box center [694, 471] width 174 height 54
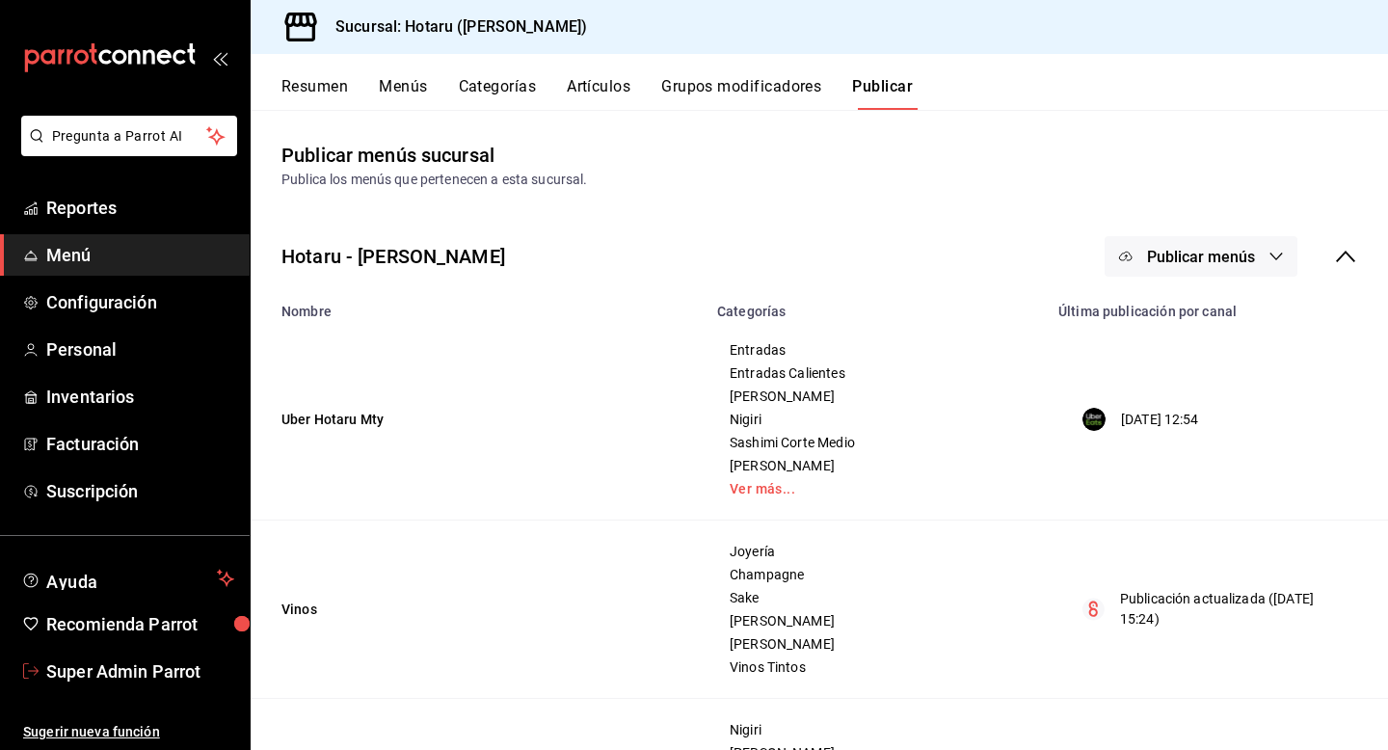
click at [167, 680] on span "Super Admin Parrot" at bounding box center [140, 672] width 188 height 26
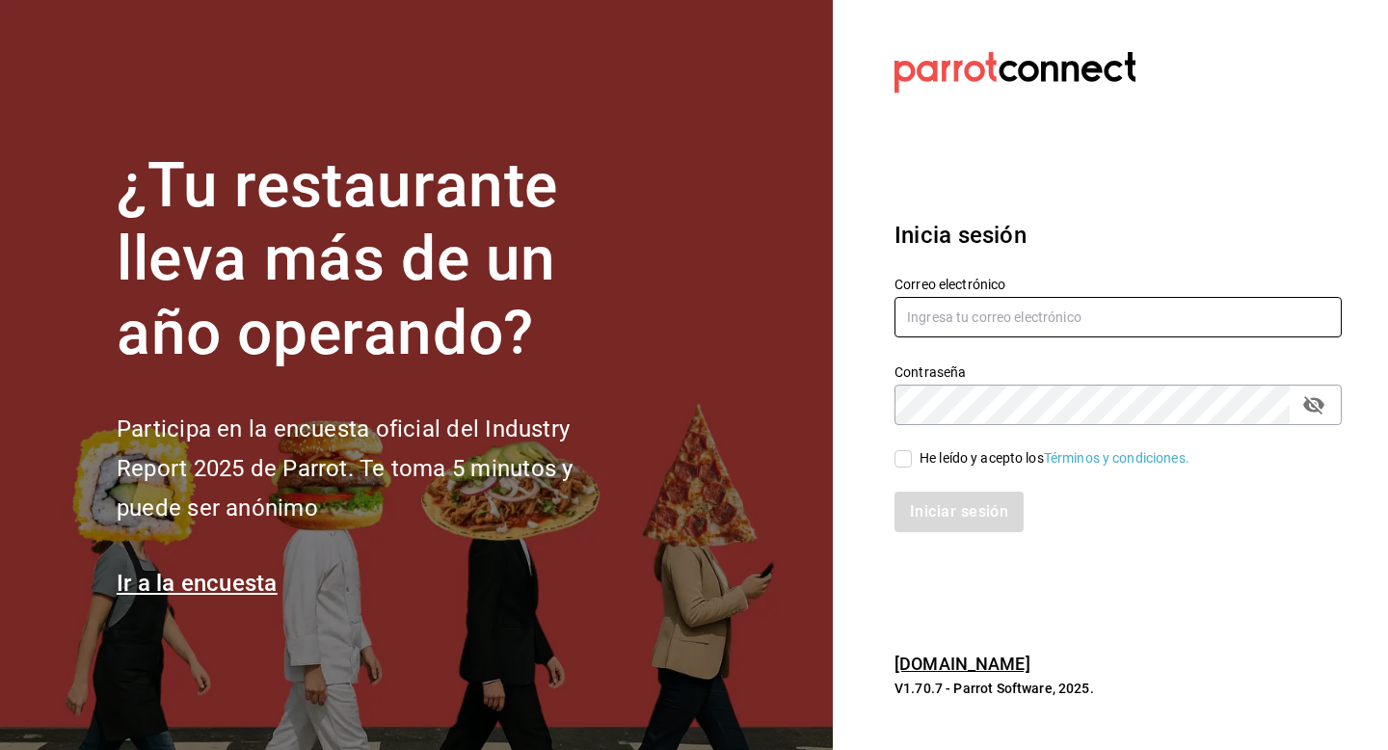
drag, startPoint x: 944, startPoint y: 316, endPoint x: 944, endPoint y: 287, distance: 28.9
click at [944, 316] on input "text" at bounding box center [1118, 317] width 447 height 40
type input "ichikani@costeno.com"
click at [917, 455] on span "He leído y acepto los Términos y condiciones." at bounding box center [1051, 458] width 278 height 20
click at [912, 455] on input "He leído y acepto los Términos y condiciones." at bounding box center [903, 458] width 17 height 17
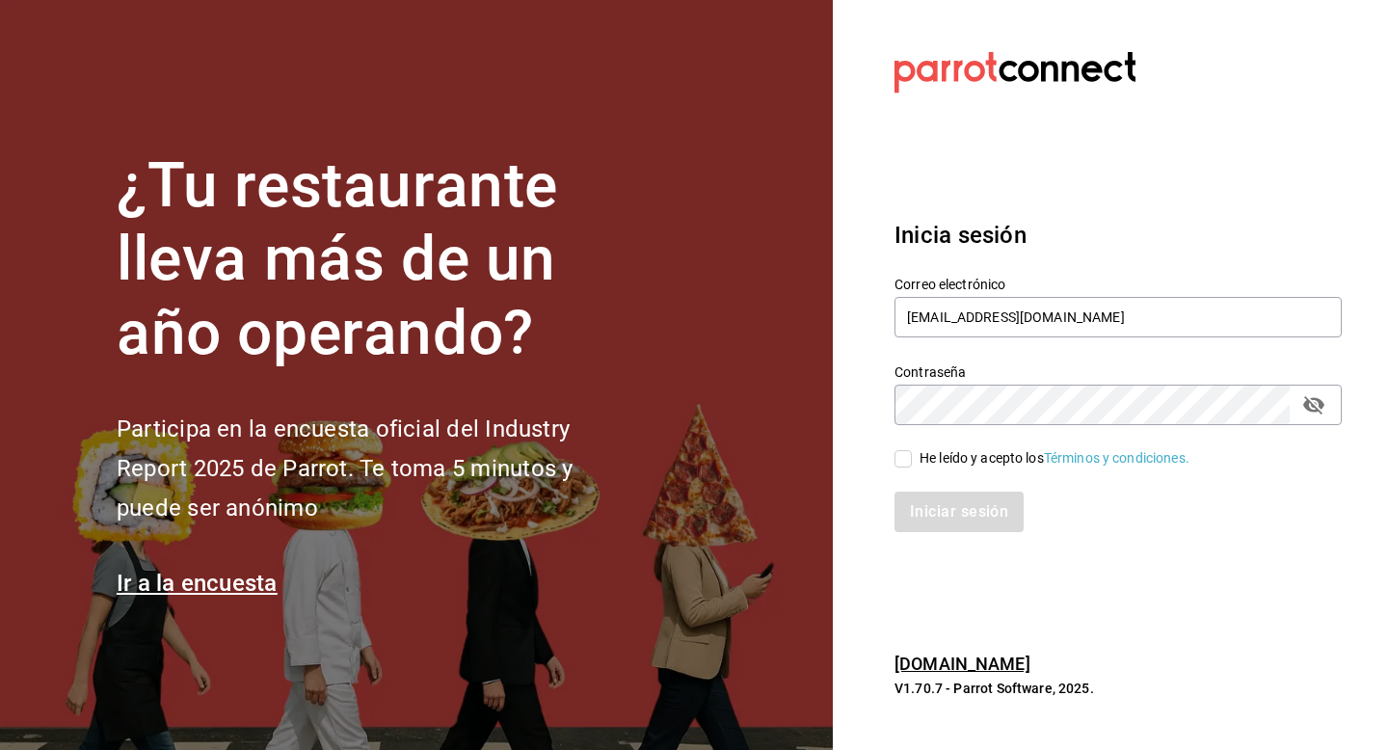
checkbox input "true"
click at [917, 509] on button "Iniciar sesión" at bounding box center [960, 512] width 131 height 40
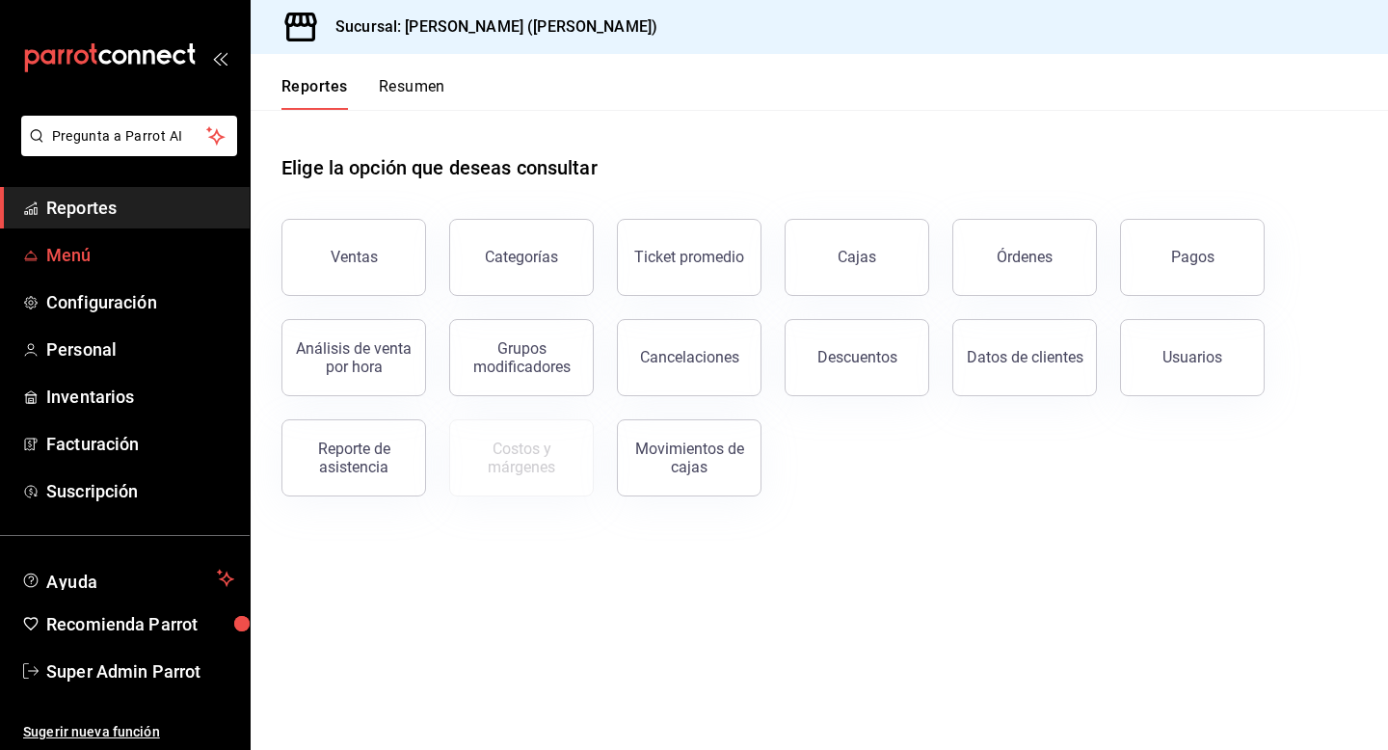
click at [55, 263] on span "Menú" at bounding box center [140, 255] width 188 height 26
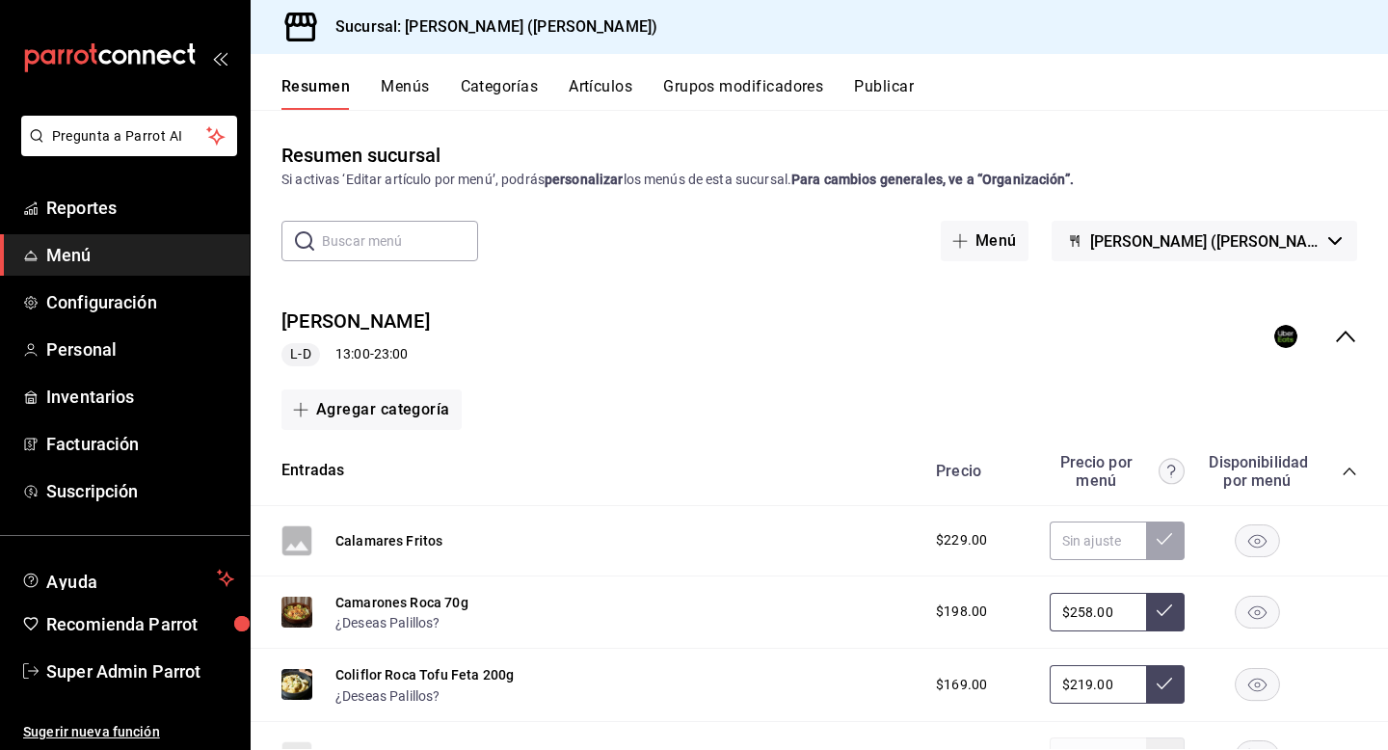
click at [1359, 338] on div "[PERSON_NAME] L-D 13:00 - 23:00" at bounding box center [820, 337] width 1138 height 90
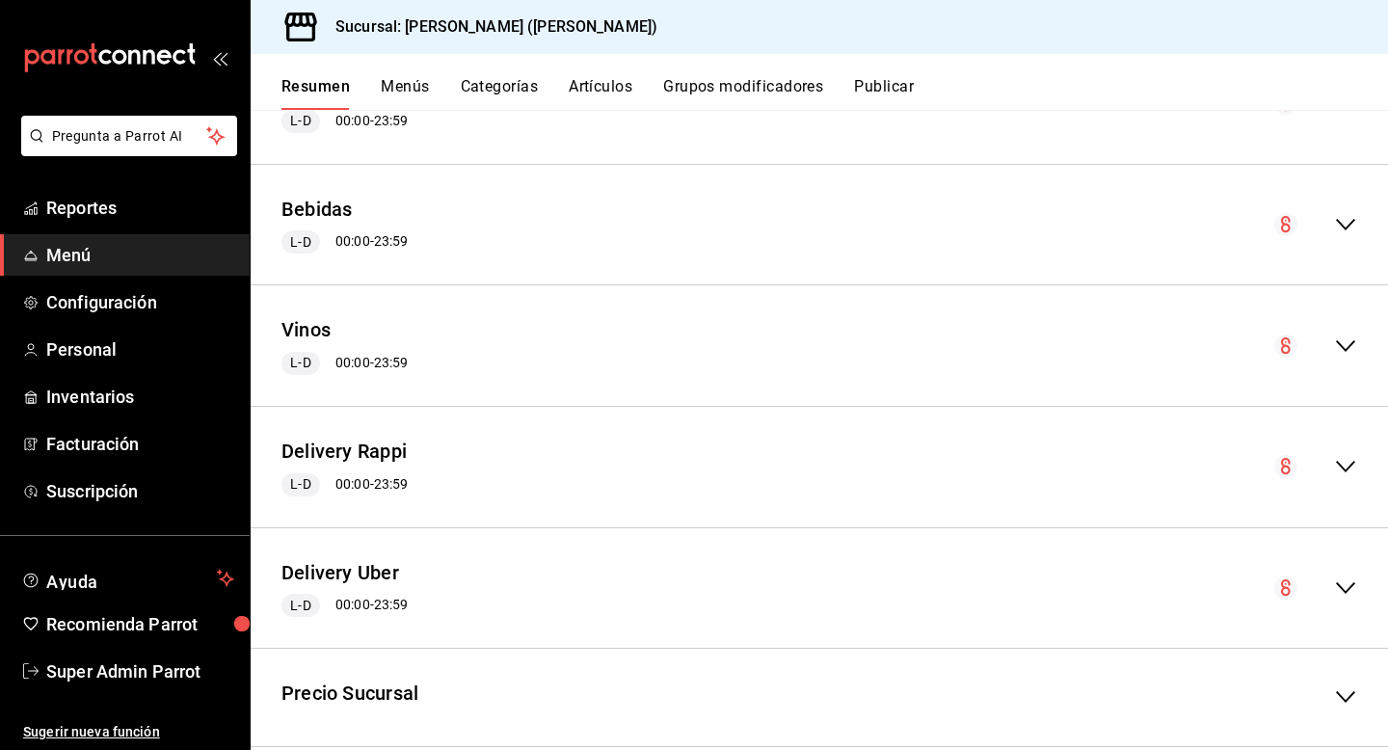
scroll to position [512, 0]
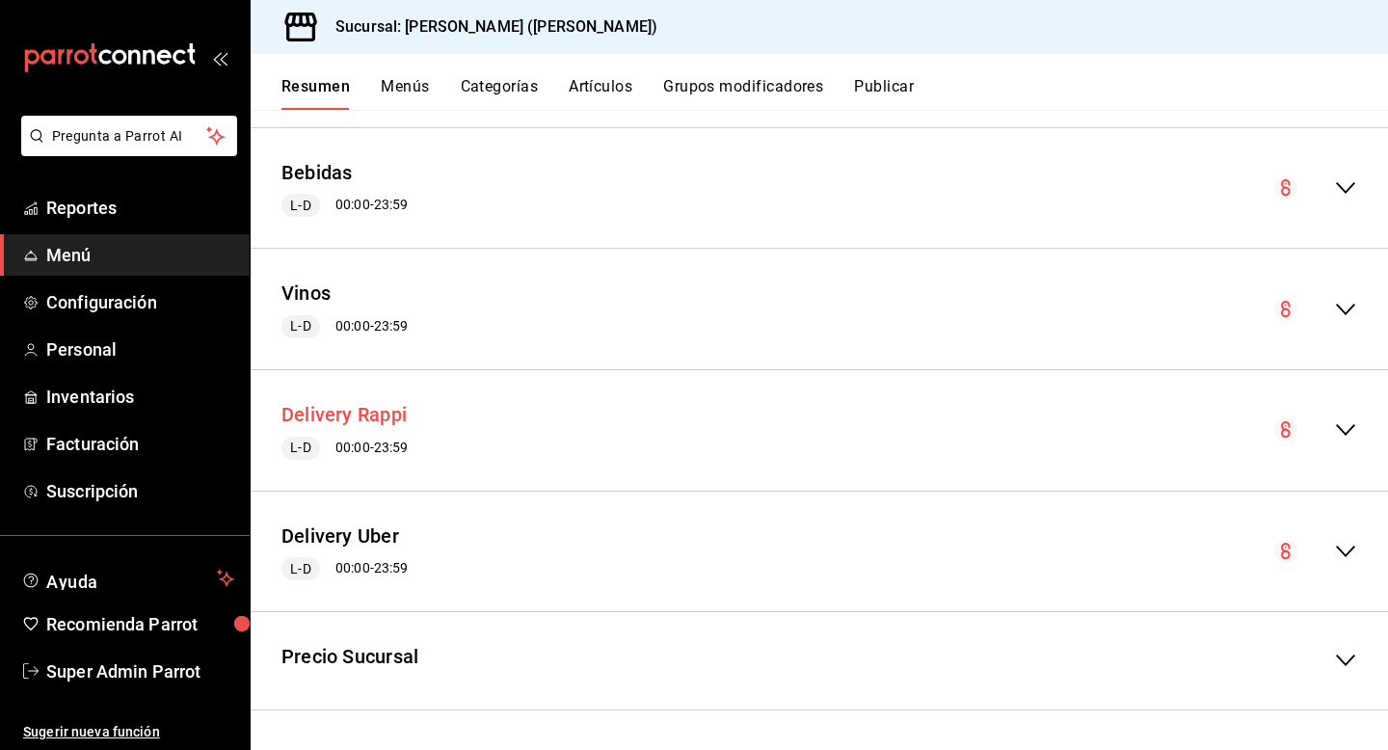
click at [352, 424] on button "Delivery Rappi" at bounding box center [344, 415] width 125 height 28
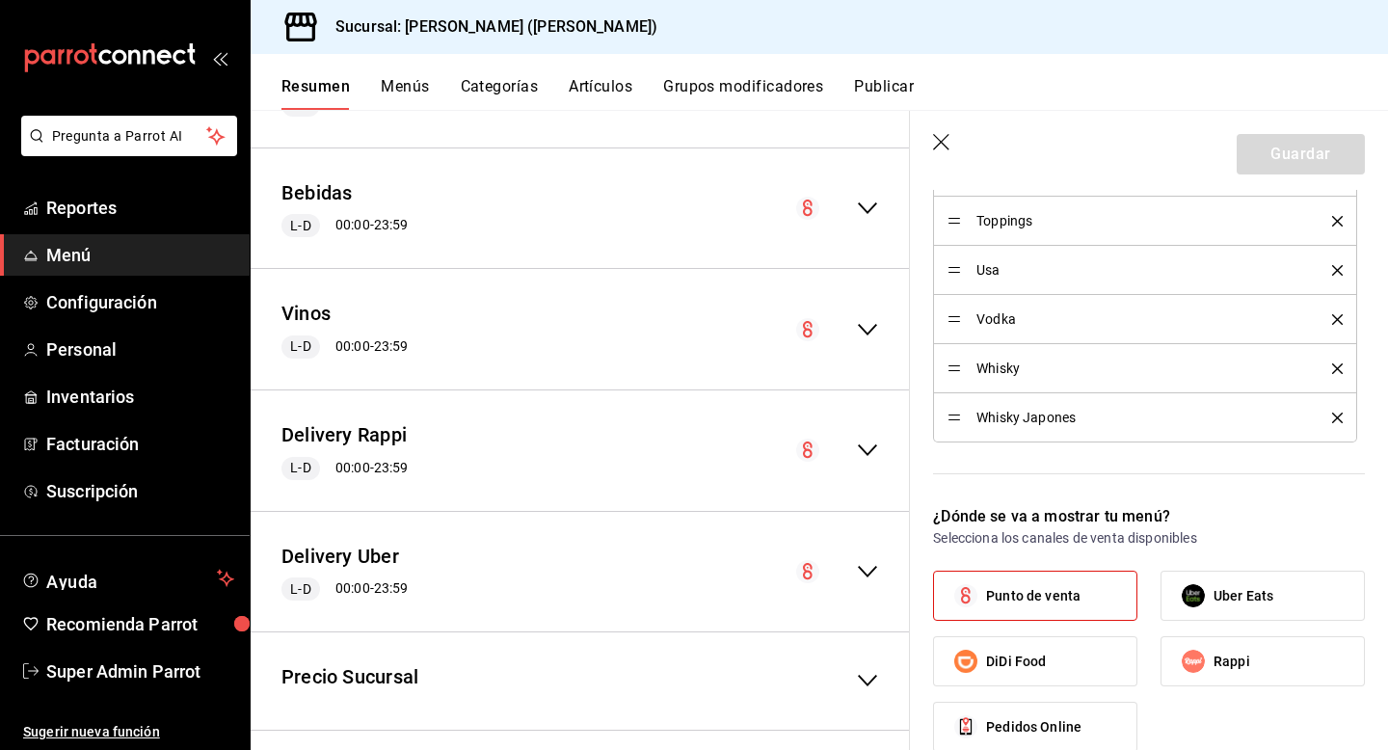
scroll to position [2028, 0]
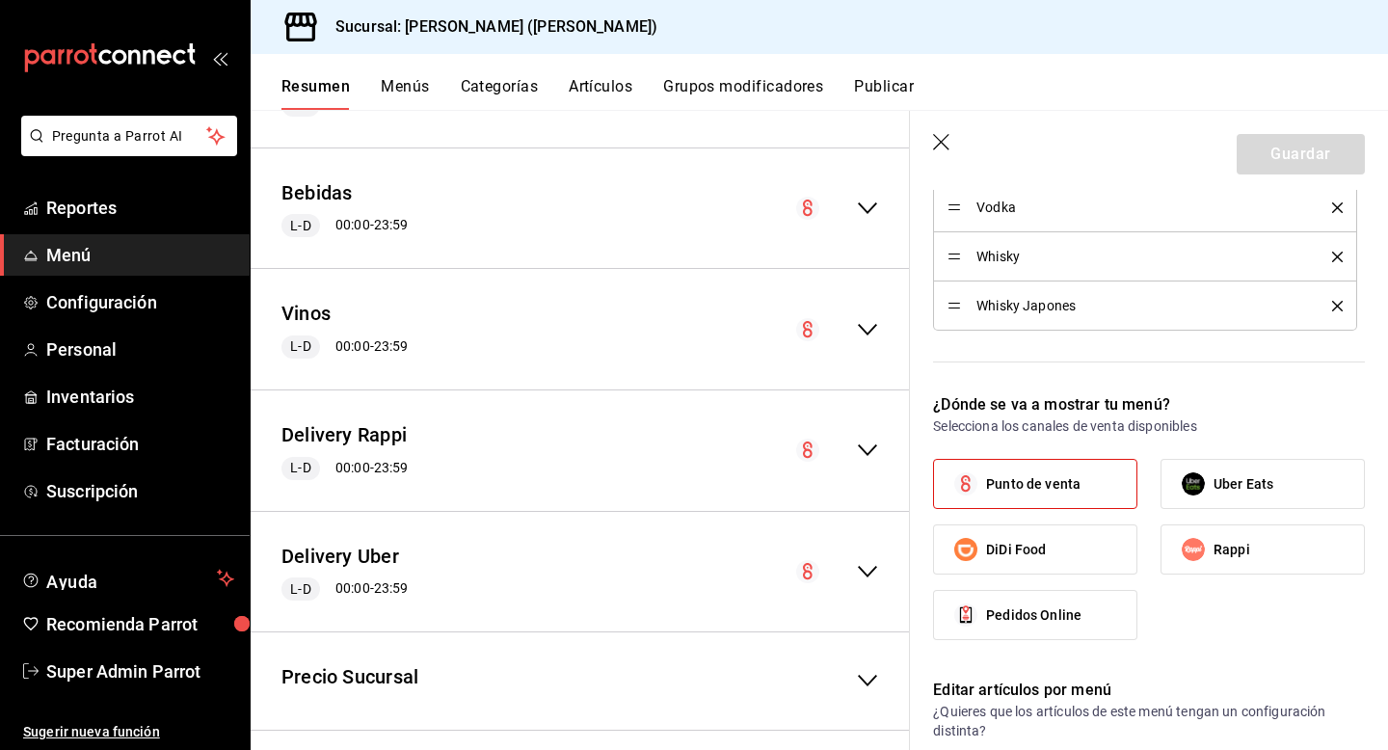
click at [1064, 485] on span "Punto de venta" at bounding box center [1033, 484] width 94 height 20
click at [986, 485] on input "Punto de venta" at bounding box center [966, 484] width 40 height 40
checkbox input "false"
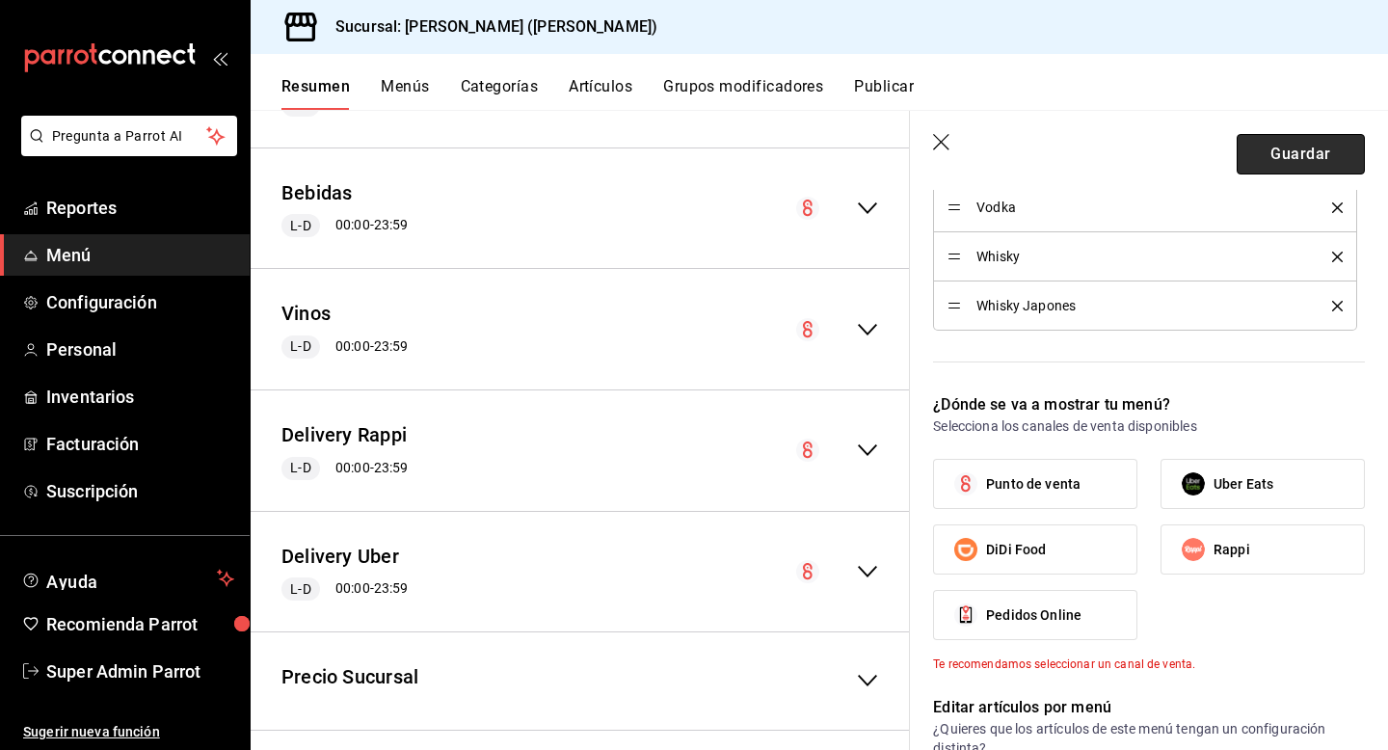
click at [1254, 162] on button "Guardar" at bounding box center [1301, 154] width 128 height 40
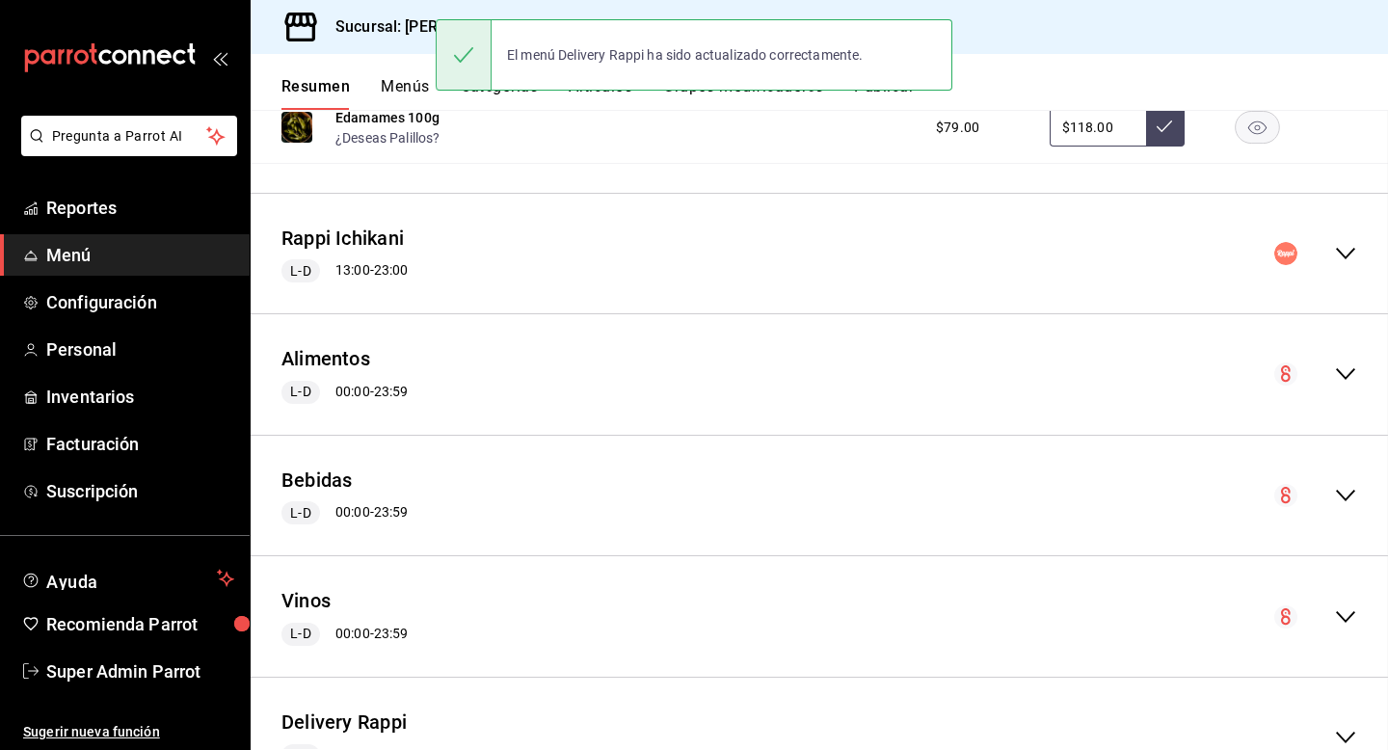
scroll to position [3003, 0]
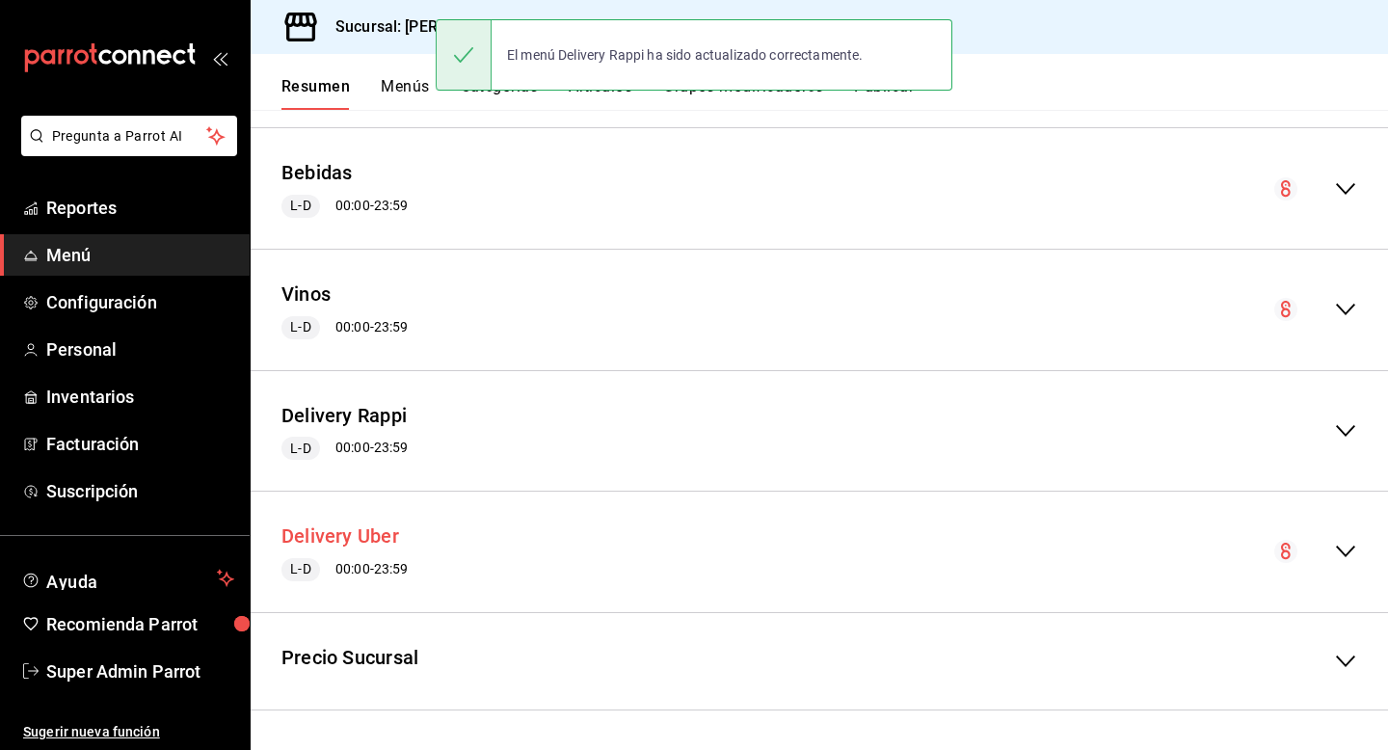
click at [342, 529] on button "Delivery Uber" at bounding box center [341, 537] width 118 height 28
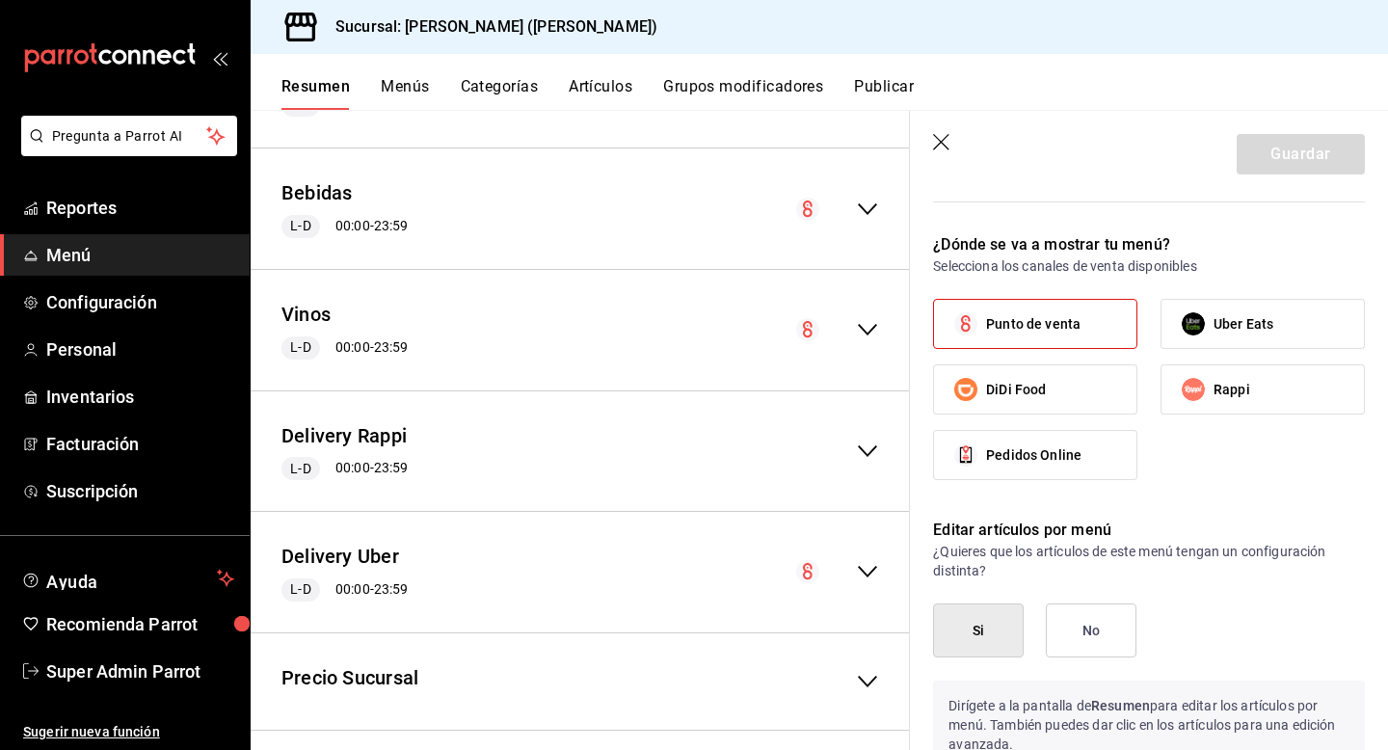
scroll to position [2201, 0]
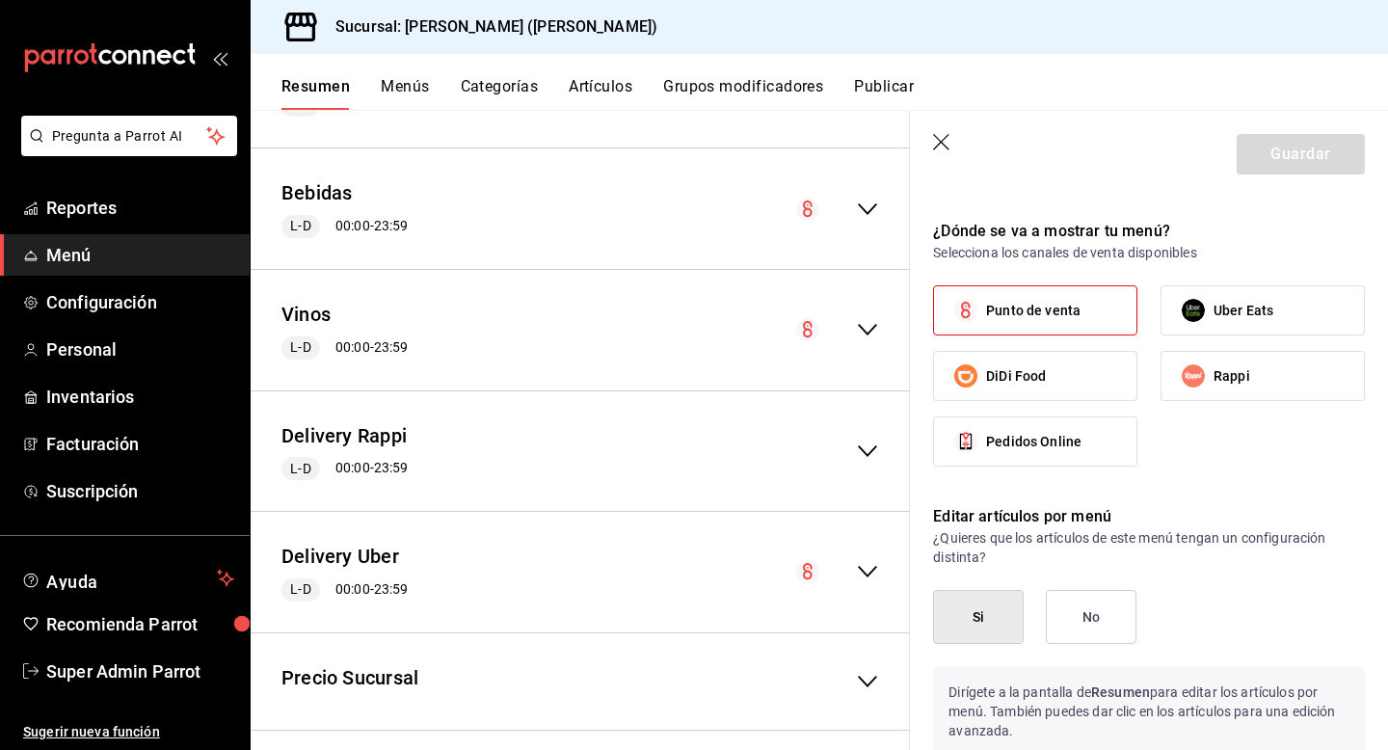
click at [1050, 326] on label "Punto de venta" at bounding box center [1035, 310] width 202 height 48
click at [986, 326] on input "Punto de venta" at bounding box center [966, 310] width 40 height 40
checkbox input "false"
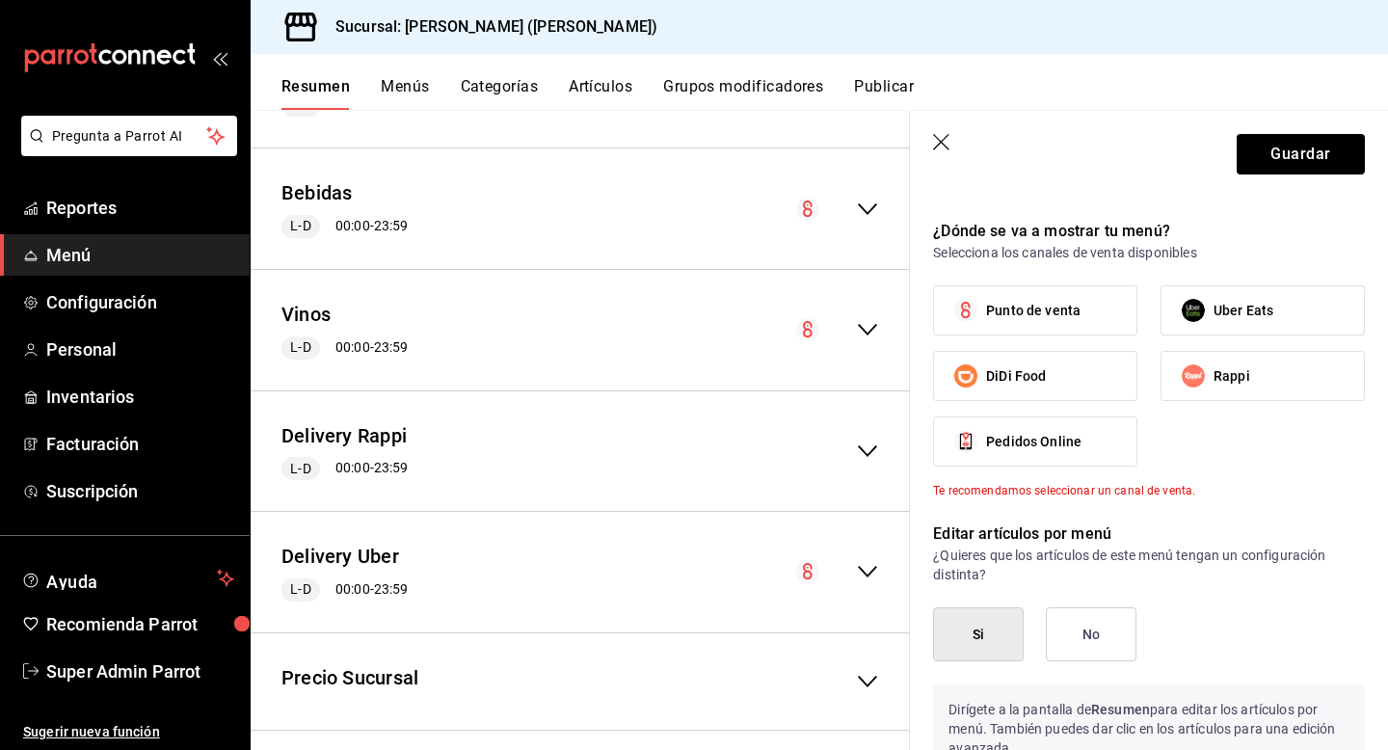
click at [1273, 175] on header "Guardar" at bounding box center [1149, 150] width 478 height 79
click at [1276, 164] on button "Guardar" at bounding box center [1301, 154] width 128 height 40
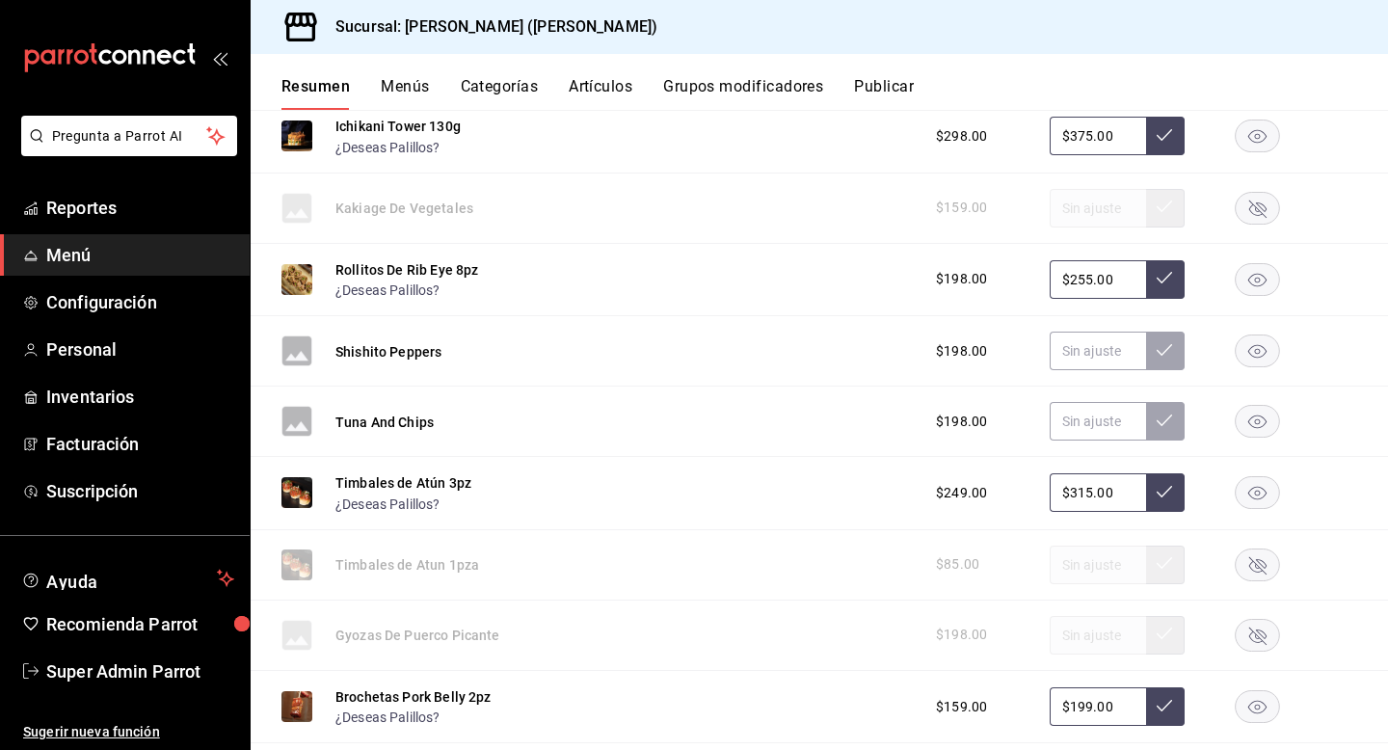
scroll to position [883, 0]
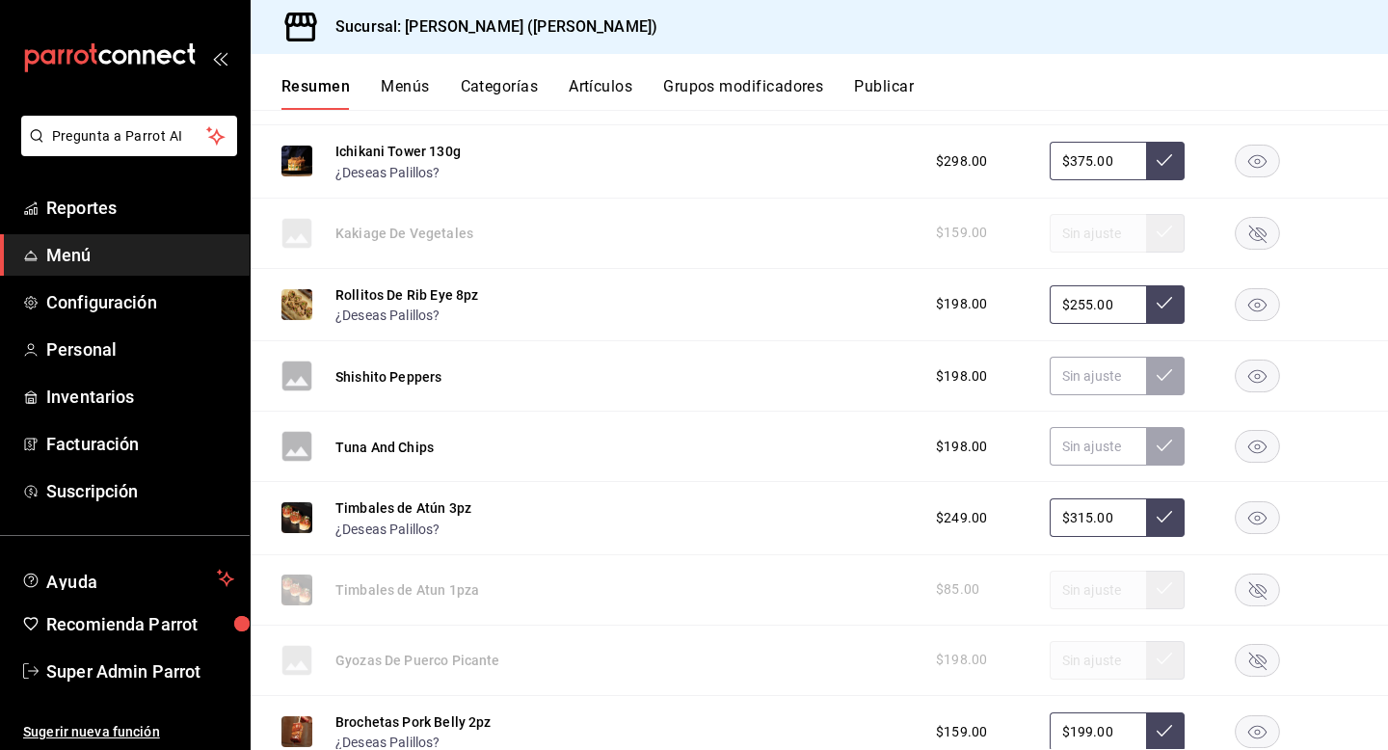
click at [891, 96] on button "Publicar" at bounding box center [884, 93] width 60 height 33
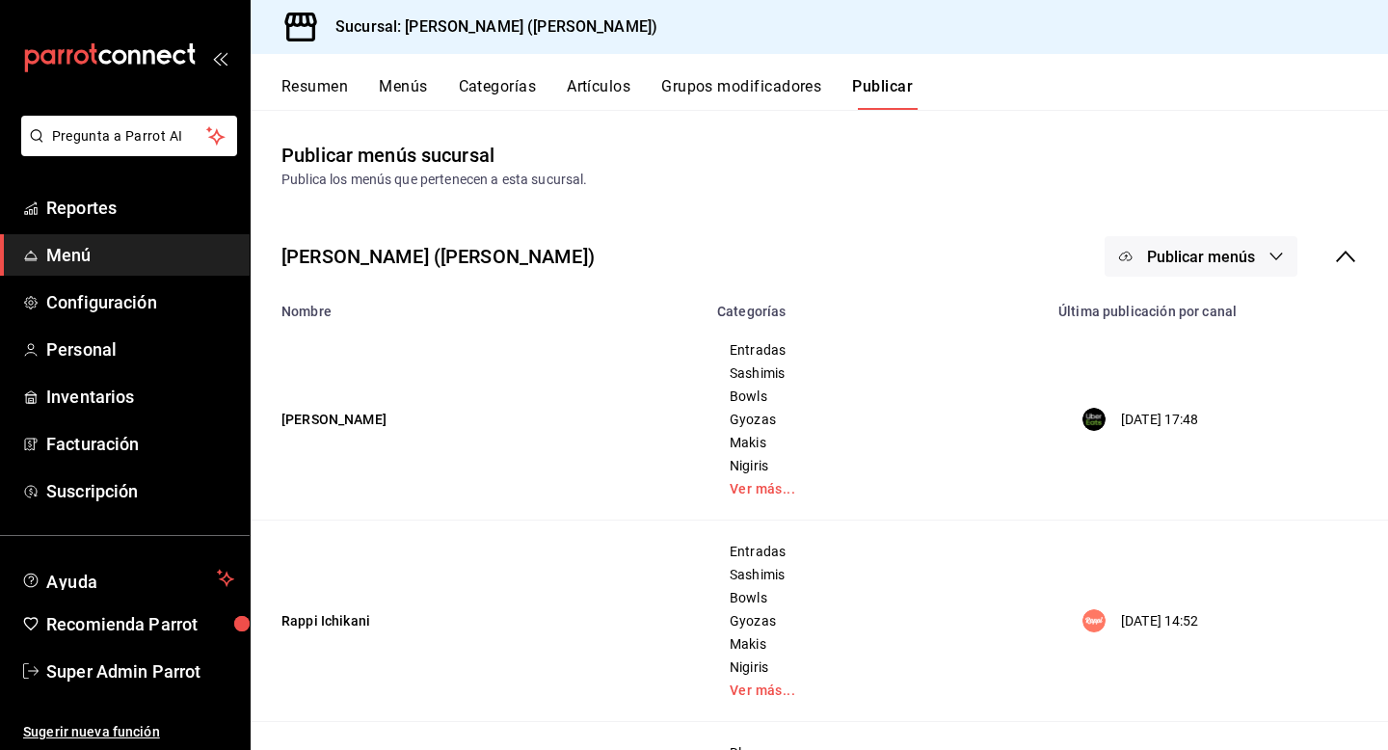
click at [1189, 249] on span "Publicar menús" at bounding box center [1201, 257] width 108 height 18
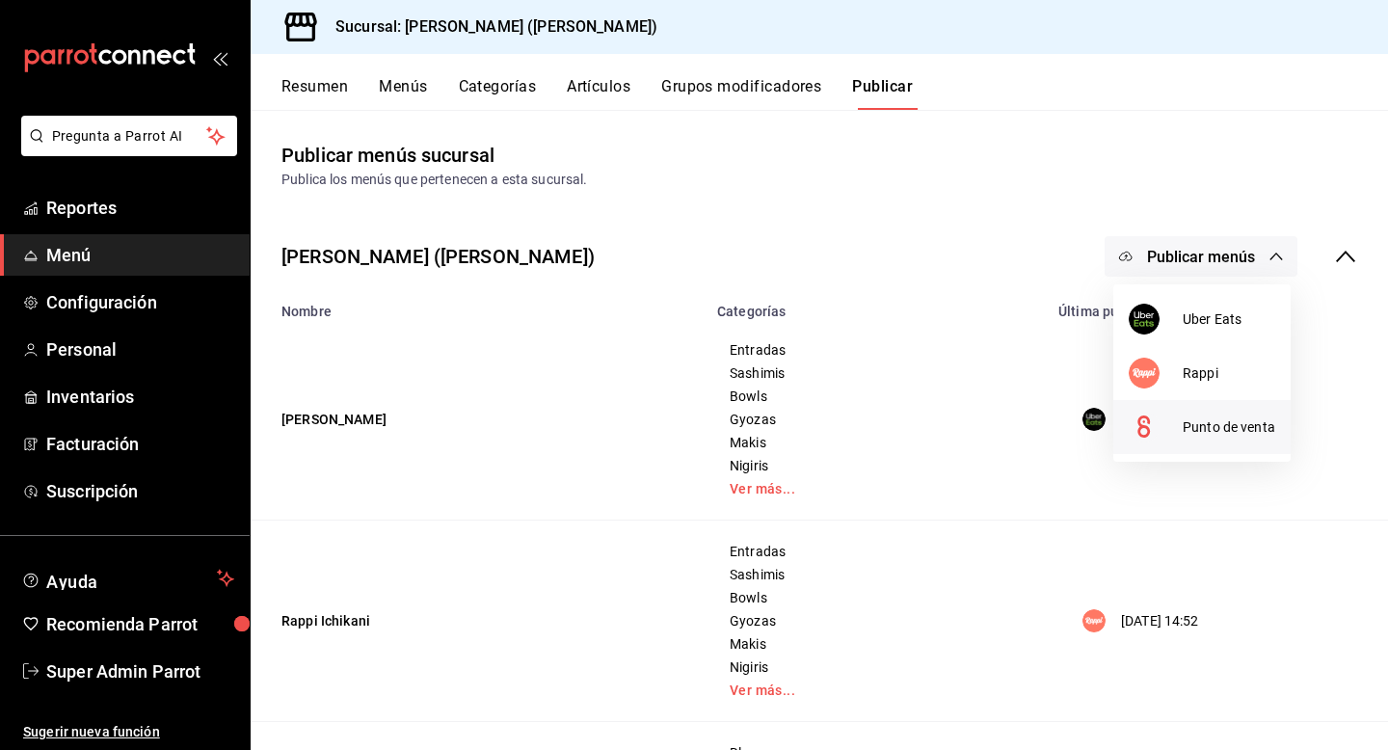
click at [1167, 424] on div at bounding box center [1156, 427] width 54 height 31
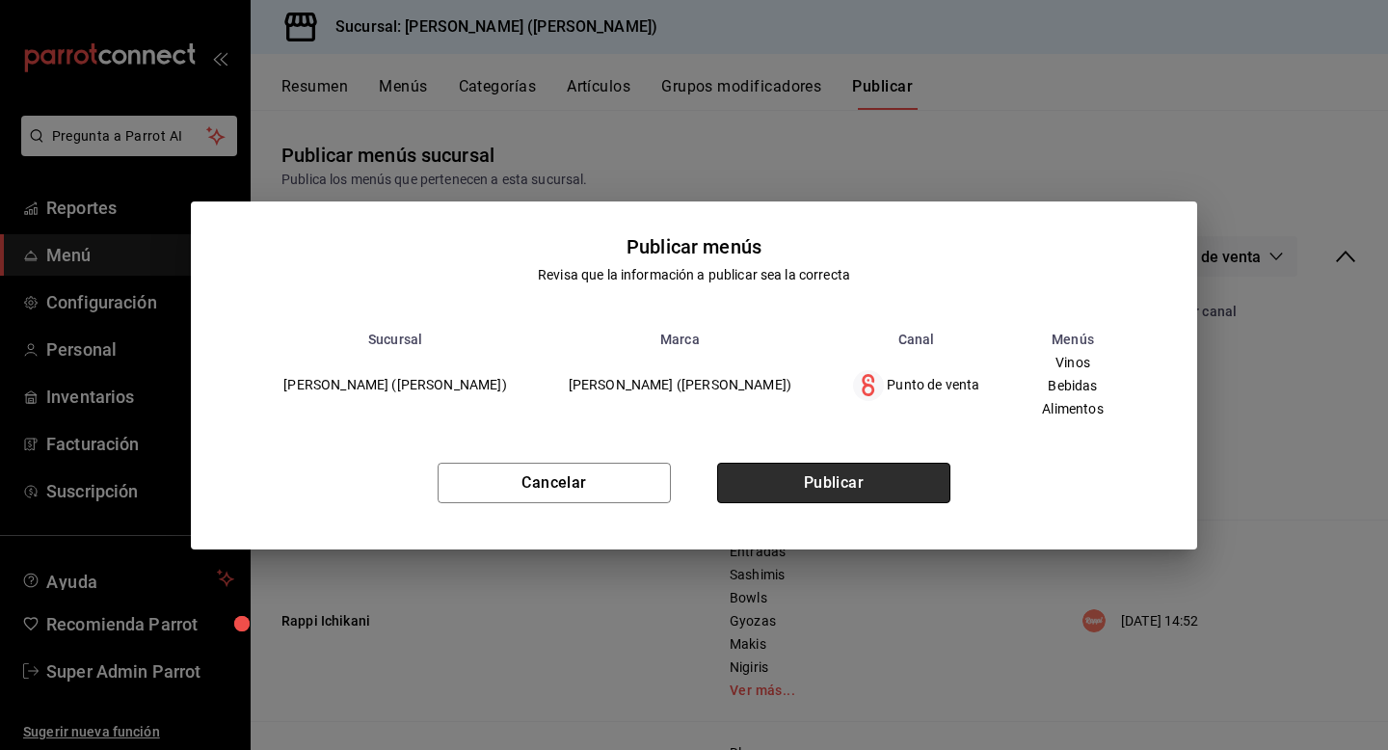
click at [878, 483] on button "Publicar" at bounding box center [833, 483] width 233 height 40
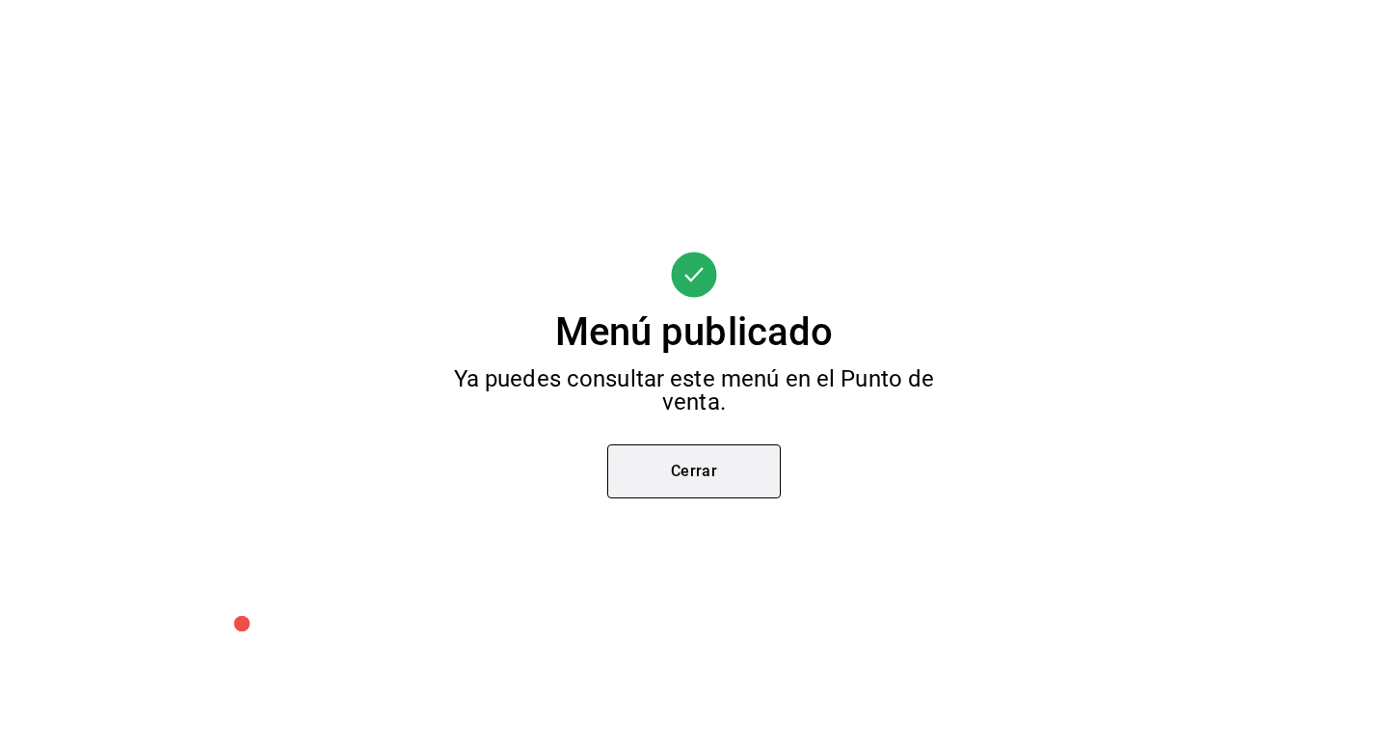
click at [743, 471] on button "Cerrar" at bounding box center [694, 471] width 174 height 54
